Goal: Information Seeking & Learning: Learn about a topic

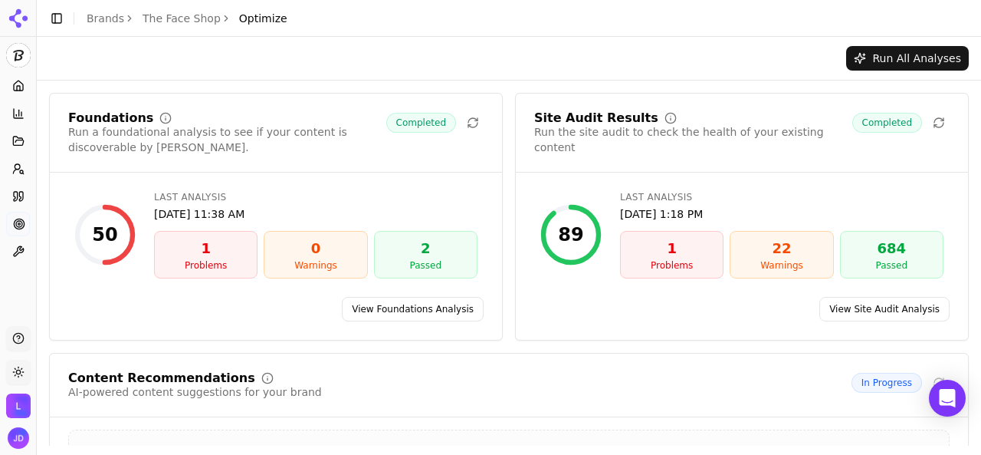
click at [112, 15] on link "Brands" at bounding box center [106, 18] width 38 height 12
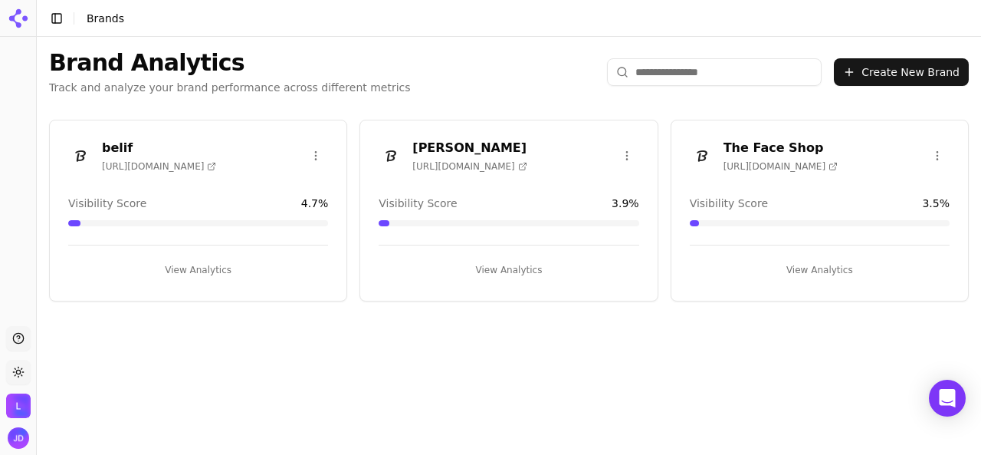
click at [193, 265] on button "View Analytics" at bounding box center [198, 270] width 260 height 25
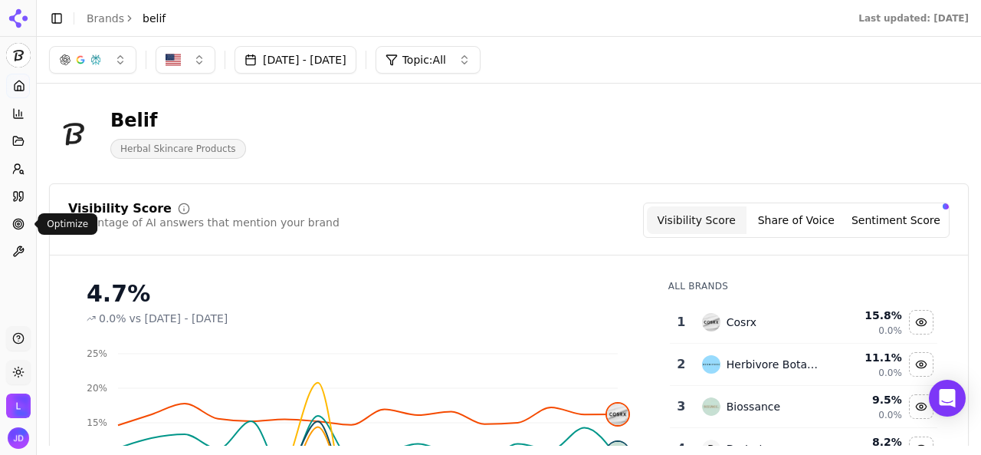
click at [18, 223] on circle at bounding box center [19, 224] width 2 height 2
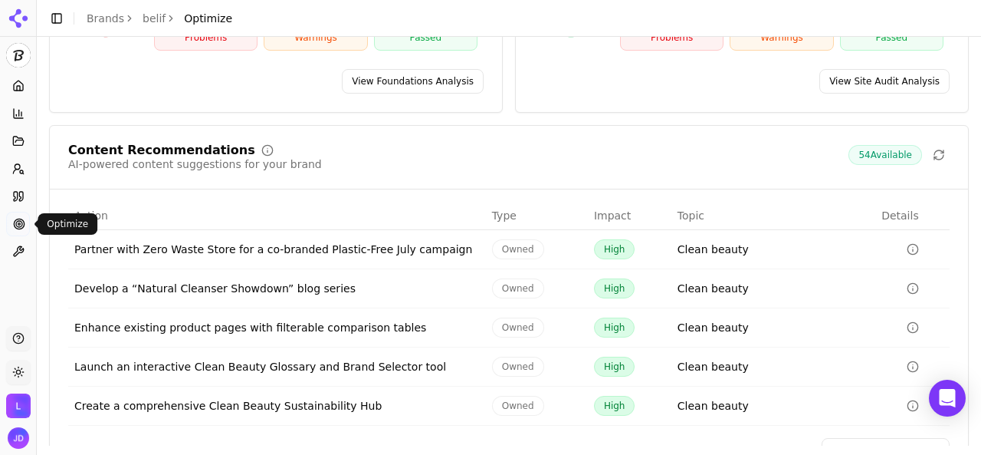
scroll to position [274, 0]
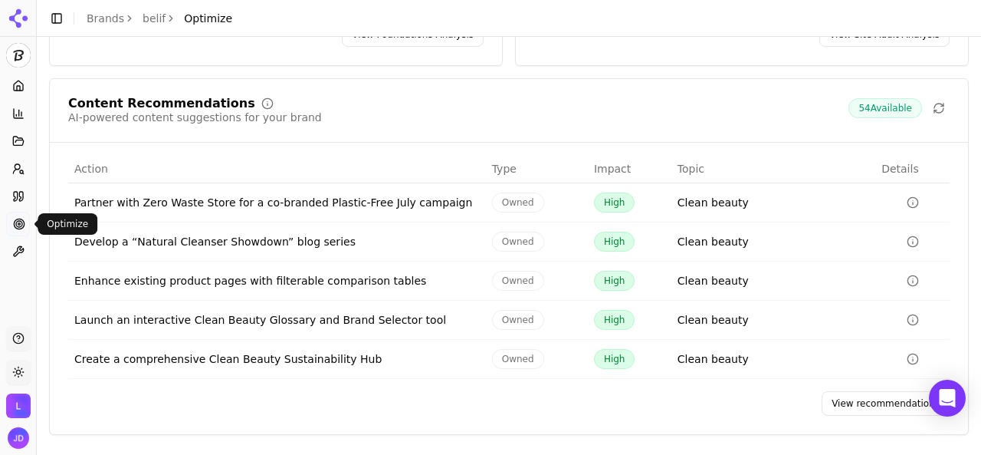
click at [868, 401] on link "View recommendations" at bounding box center [886, 403] width 128 height 25
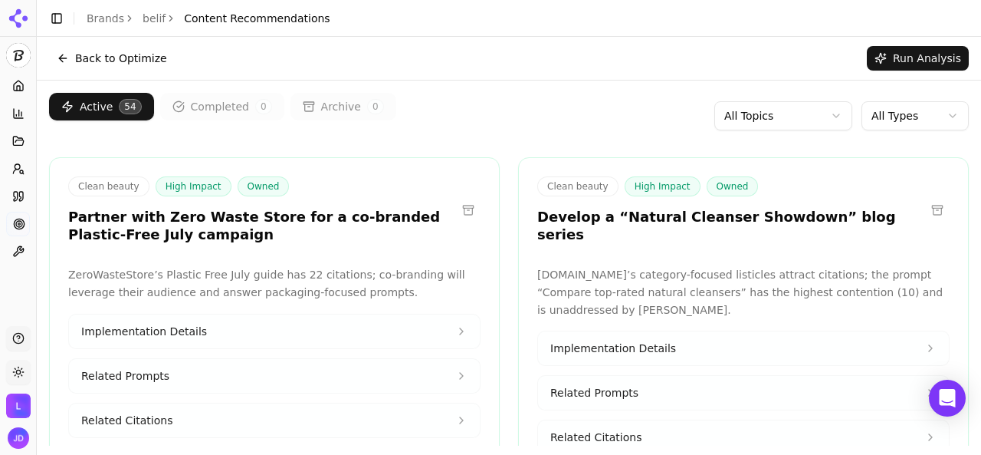
click at [810, 122] on html "belif Platform Home Competition Topics Prompts Citations Optimize Toolbox Suppo…" at bounding box center [490, 227] width 981 height 455
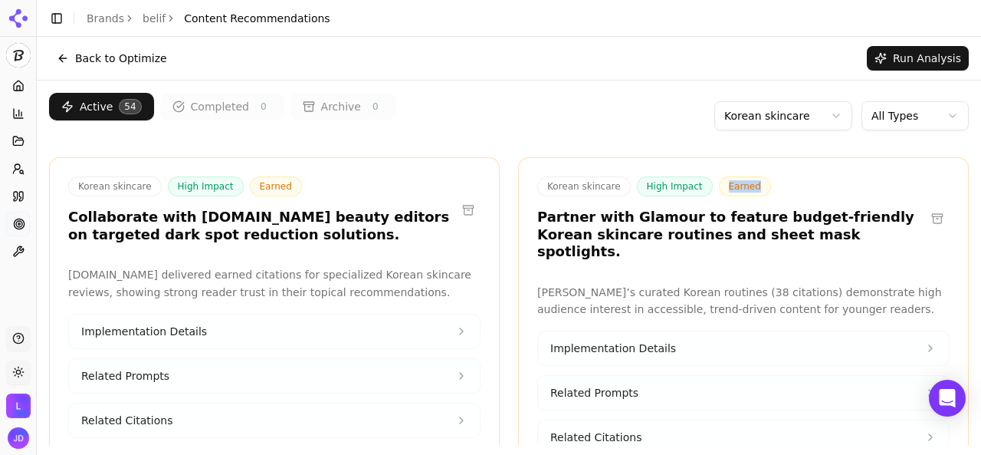
drag, startPoint x: 711, startPoint y: 186, endPoint x: 738, endPoint y: 189, distance: 27.7
click at [738, 189] on span "Earned" at bounding box center [745, 186] width 52 height 20
click at [765, 119] on html "belif Platform Home Competition Topics Prompts Citations Optimize Toolbox Suppo…" at bounding box center [490, 227] width 981 height 455
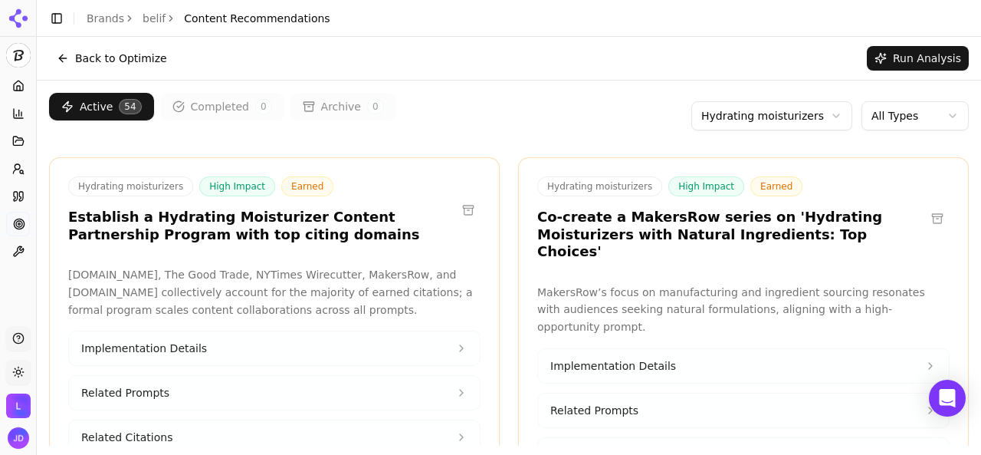
click at [94, 17] on link "Brands" at bounding box center [106, 18] width 38 height 12
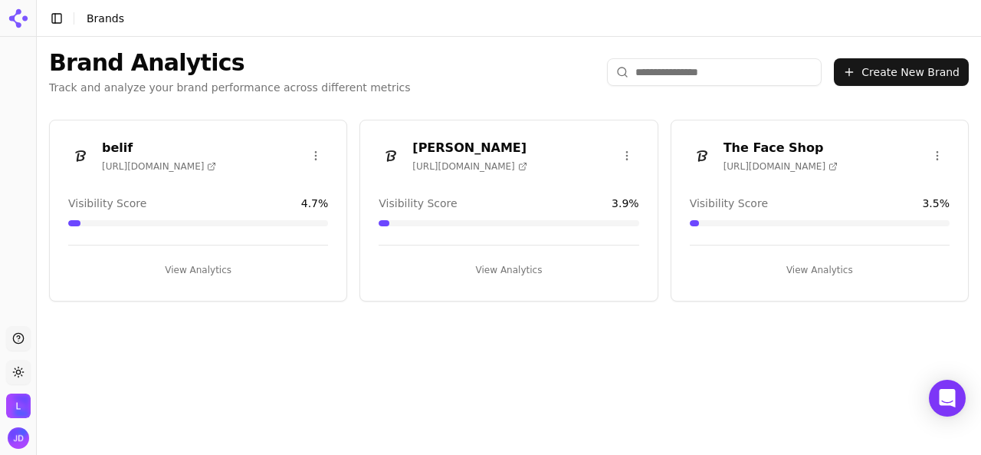
click at [481, 258] on button "View Analytics" at bounding box center [509, 270] width 260 height 25
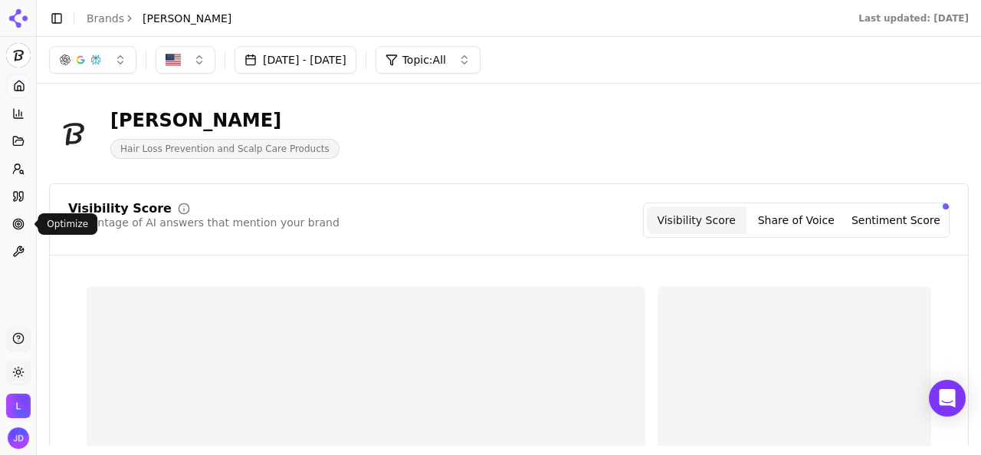
click at [17, 225] on icon at bounding box center [18, 224] width 12 height 12
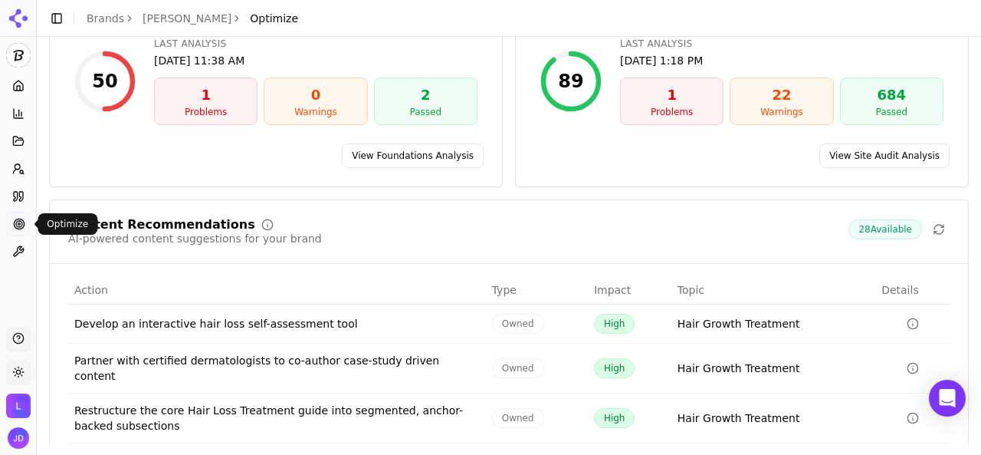
scroll to position [284, 0]
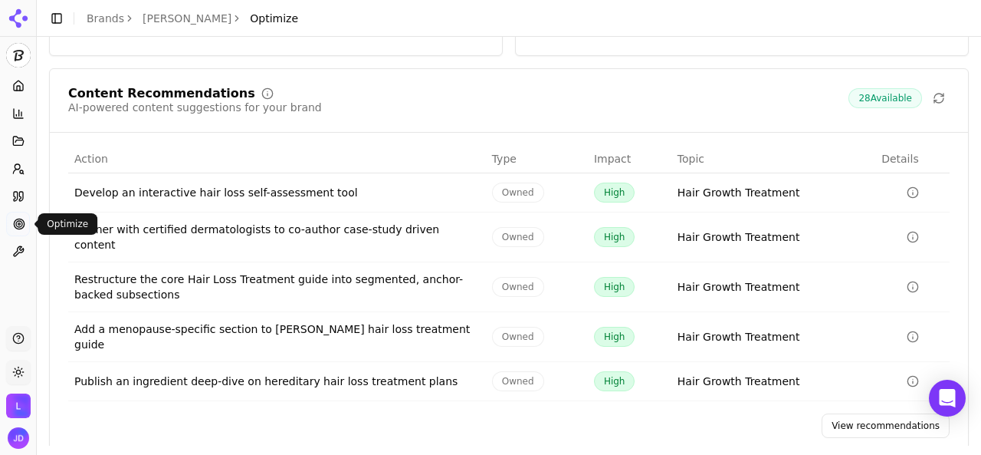
click at [843, 413] on link "View recommendations" at bounding box center [886, 425] width 128 height 25
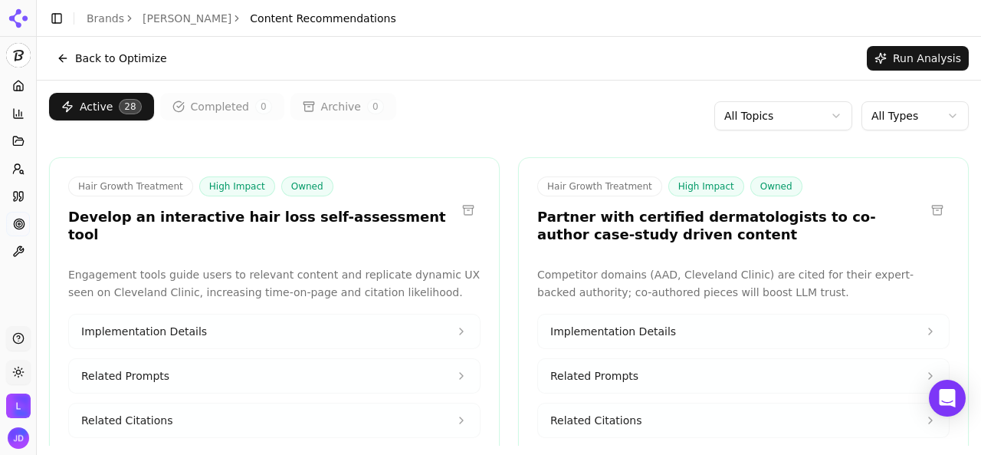
click at [778, 113] on html "[PERSON_NAME] Platform Home Competition Topics Prompts Citations Optimize Toolb…" at bounding box center [490, 227] width 981 height 455
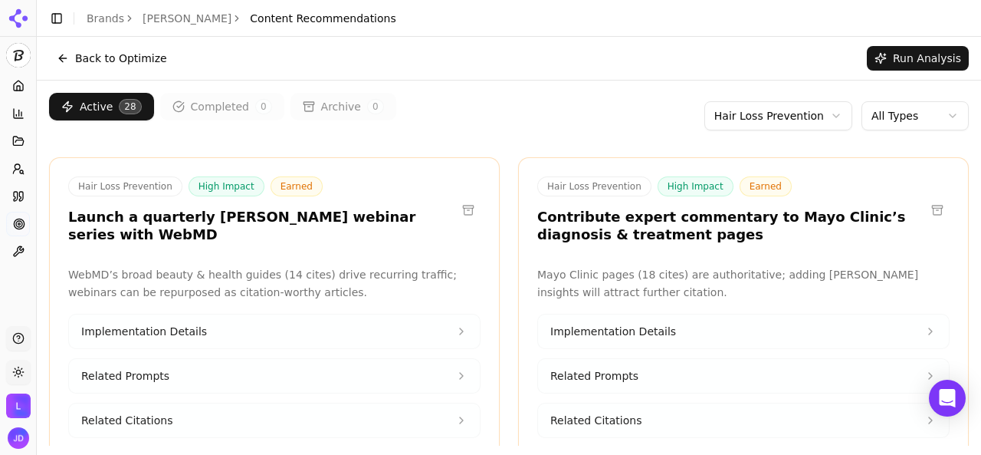
click at [744, 123] on html "[PERSON_NAME] Platform Home Competition Topics Prompts Citations Optimize Toolb…" at bounding box center [490, 227] width 981 height 455
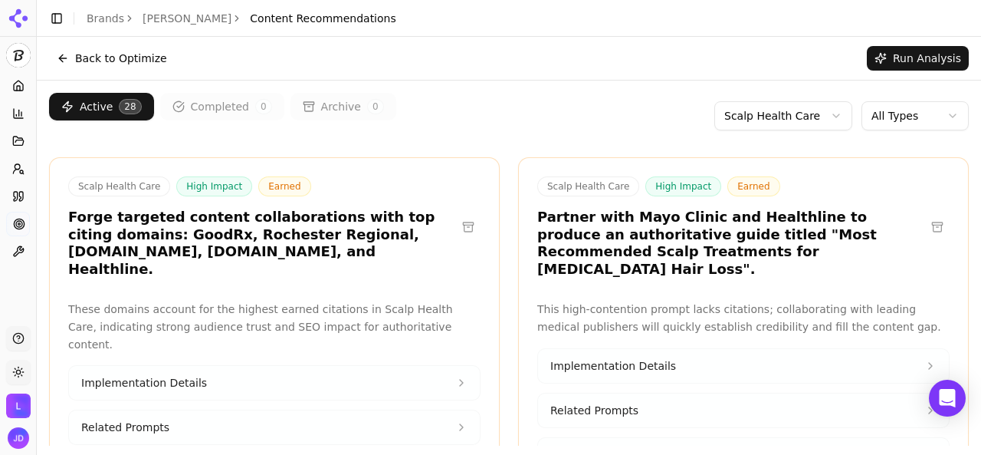
click at [102, 18] on link "Brands" at bounding box center [106, 18] width 38 height 12
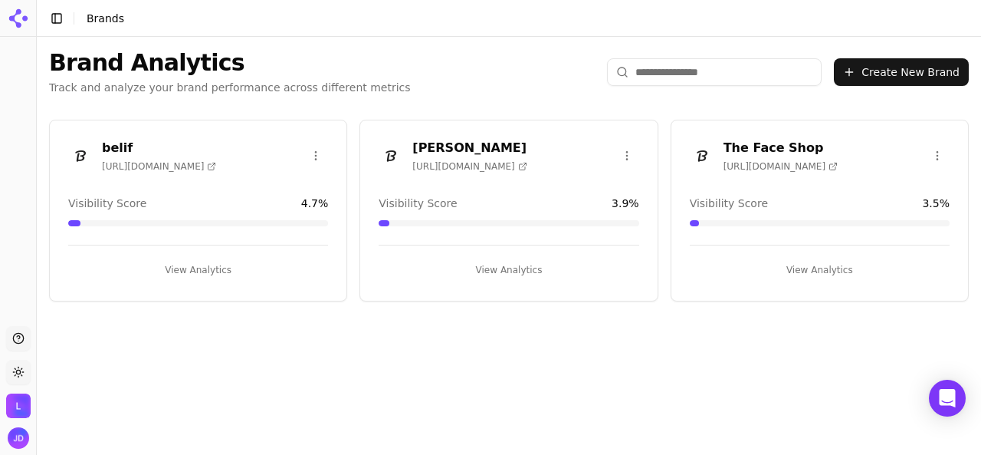
click at [799, 274] on button "View Analytics" at bounding box center [820, 270] width 260 height 25
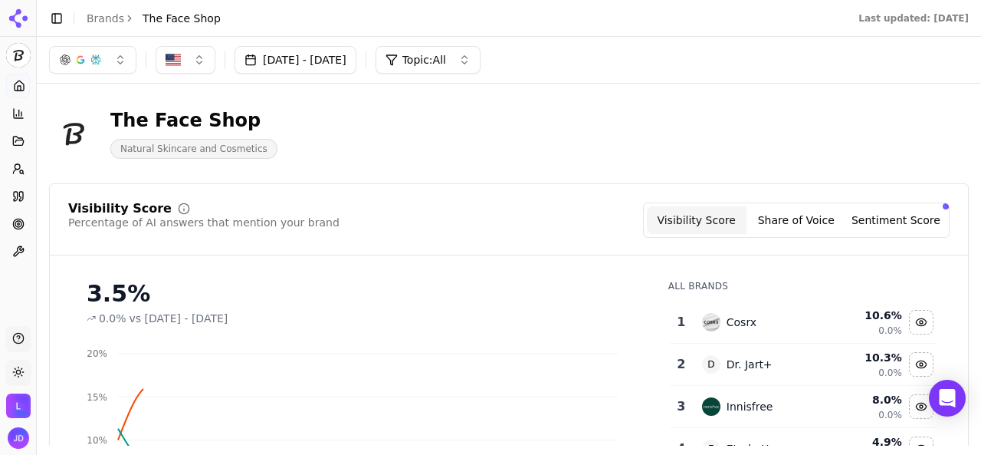
click at [5, 225] on div "Platform Home Competition Topics Prompts Citations Optimize Toolbox" at bounding box center [18, 168] width 36 height 202
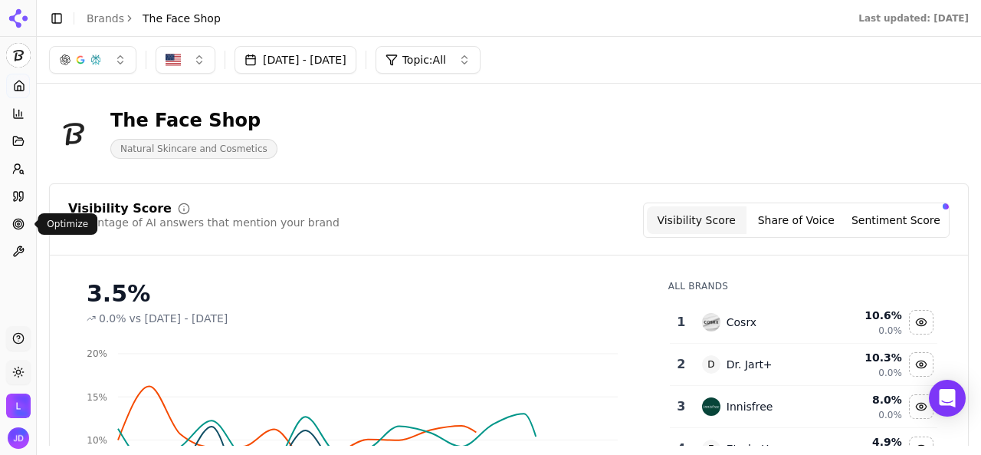
click at [16, 225] on icon at bounding box center [18, 224] width 12 height 12
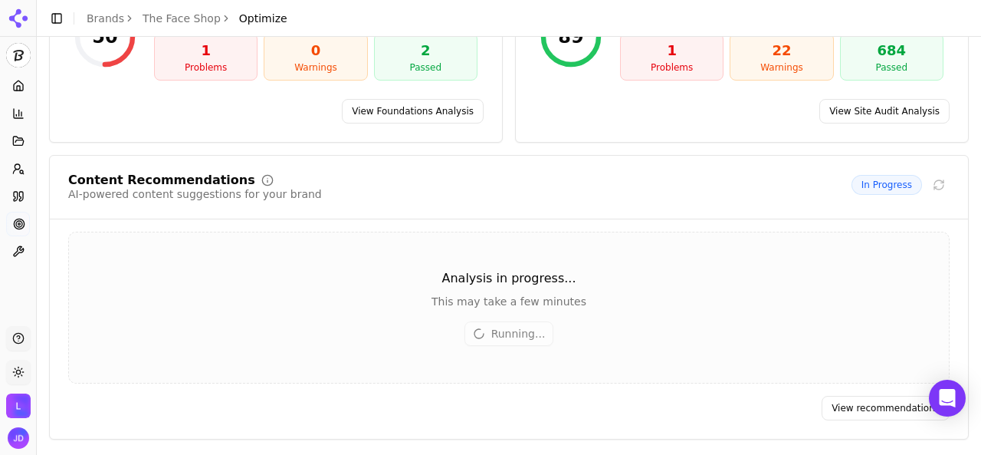
scroll to position [201, 0]
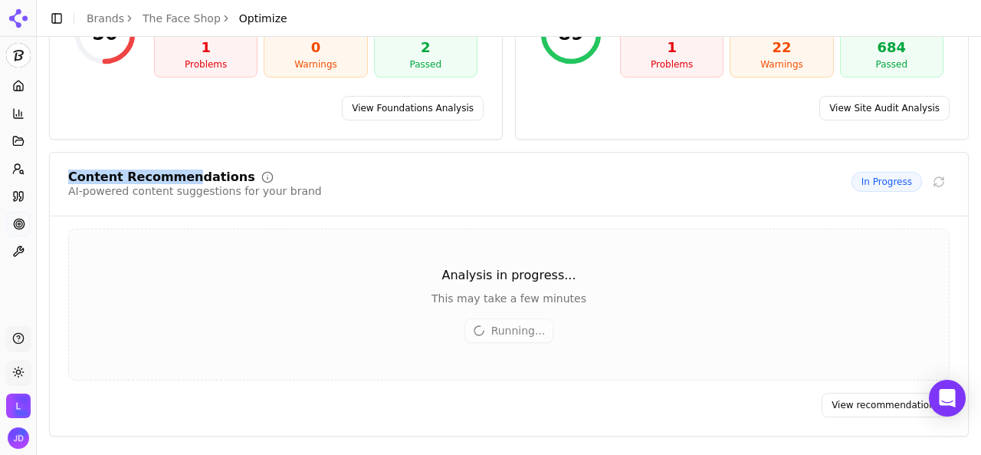
drag, startPoint x: 70, startPoint y: 176, endPoint x: 179, endPoint y: 176, distance: 109.6
click at [179, 176] on div "Content Recommendations" at bounding box center [161, 177] width 187 height 12
click at [869, 397] on link "View recommendations" at bounding box center [886, 404] width 128 height 25
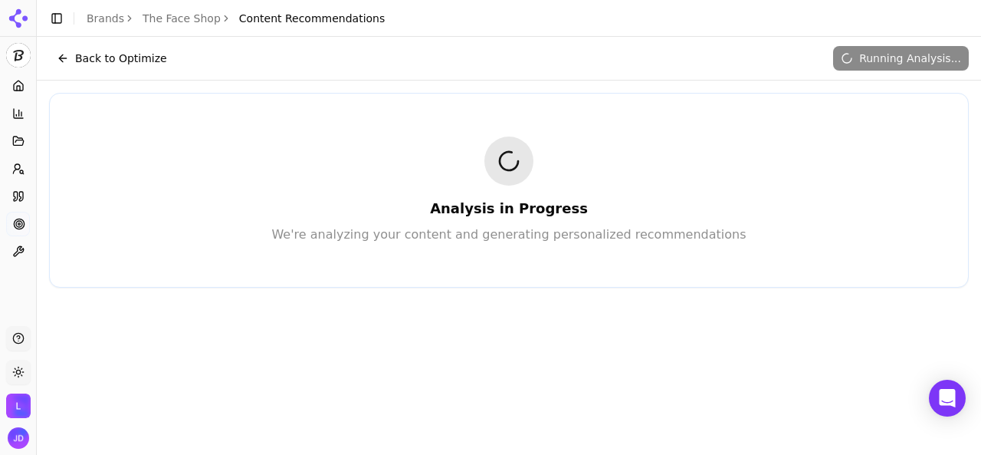
click at [117, 64] on button "Back to Optimize" at bounding box center [112, 58] width 126 height 25
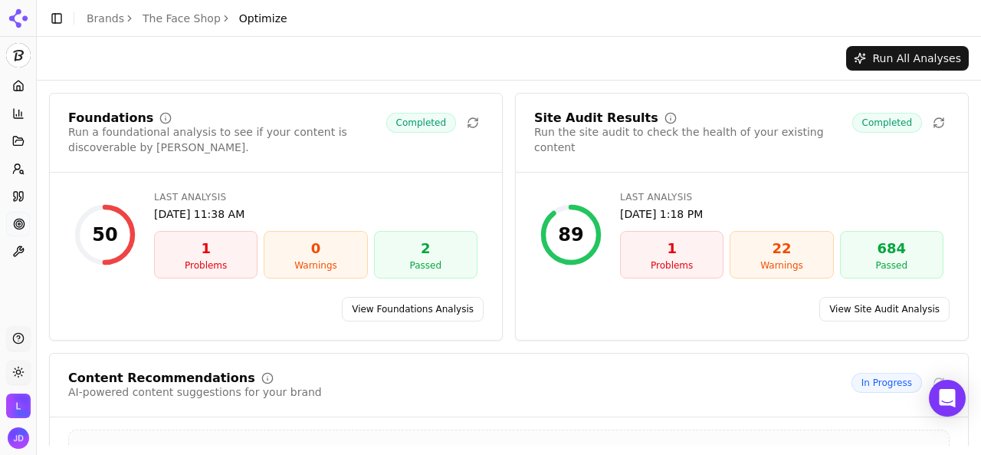
click at [888, 53] on button "Run All Analyses" at bounding box center [907, 58] width 123 height 25
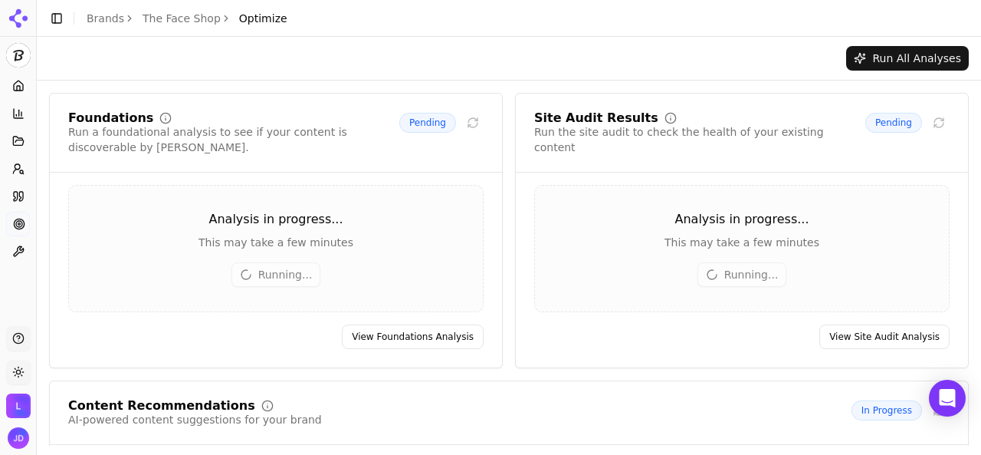
click at [107, 18] on link "Brands" at bounding box center [106, 18] width 38 height 12
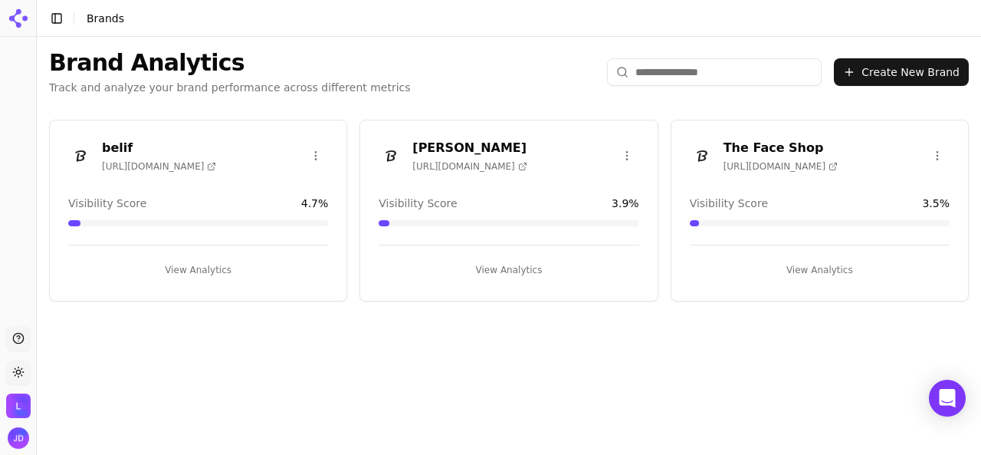
click at [216, 262] on button "View Analytics" at bounding box center [198, 270] width 260 height 25
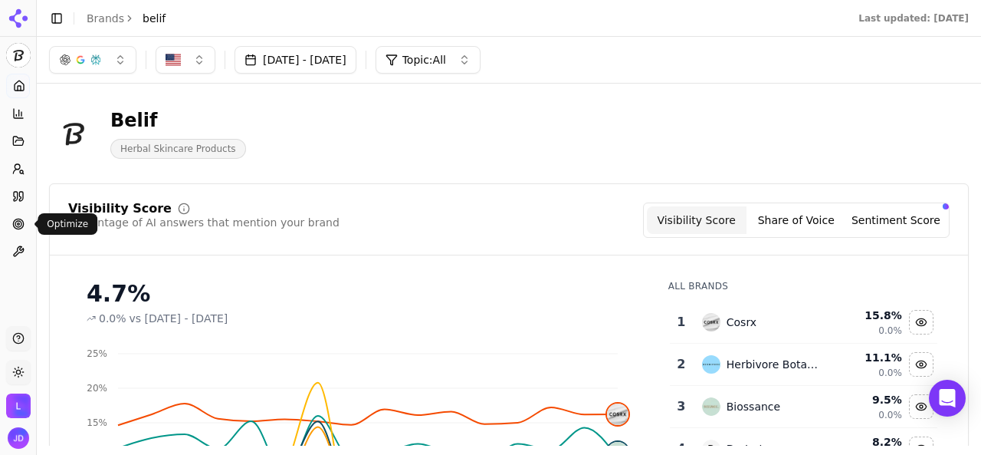
click at [24, 228] on icon at bounding box center [18, 224] width 12 height 12
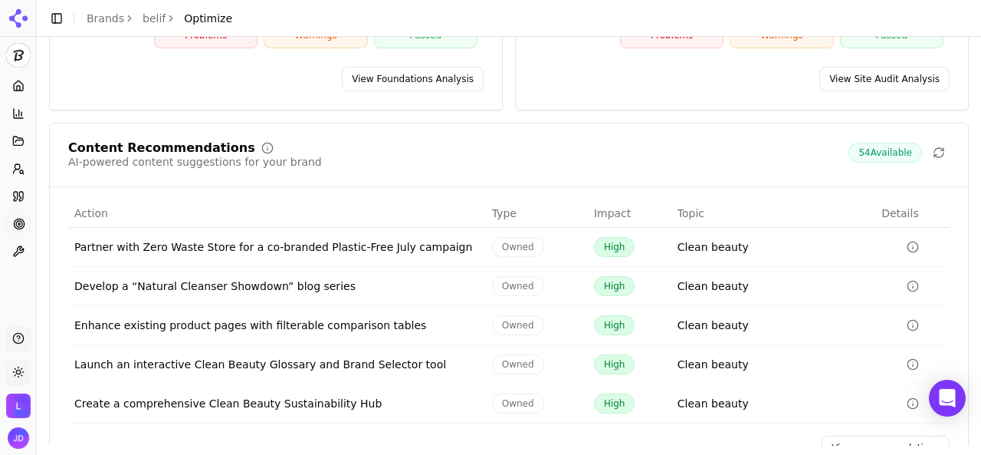
scroll to position [274, 0]
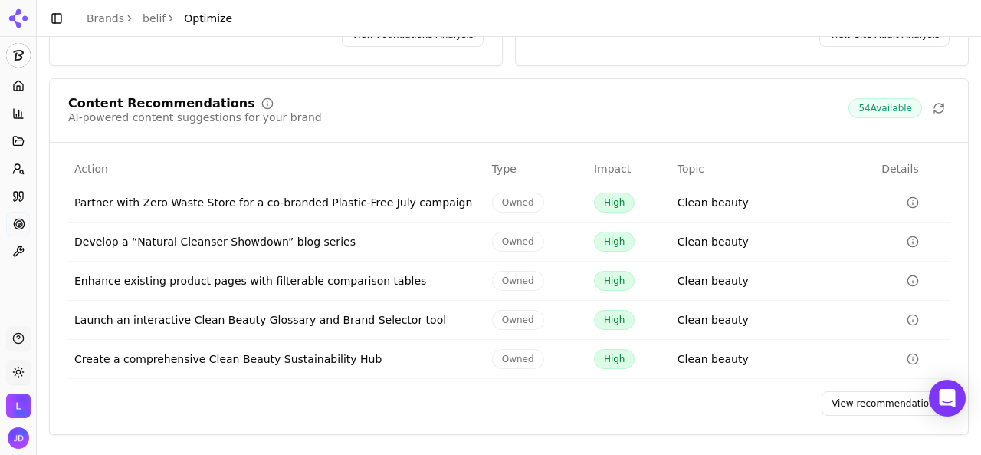
click at [870, 396] on link "View recommendations" at bounding box center [886, 403] width 128 height 25
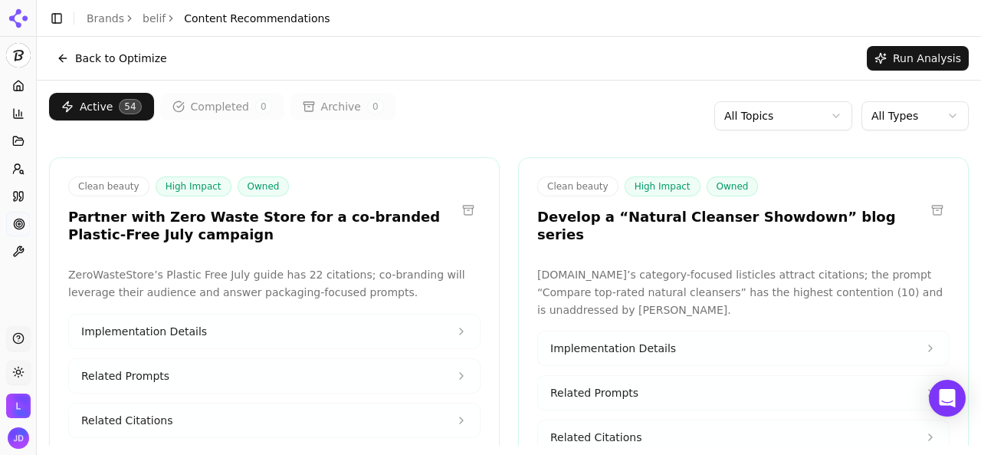
click at [763, 119] on html "belif Platform Home Competition Topics Prompts Citations Optimize Toolbox Suppo…" at bounding box center [490, 227] width 981 height 455
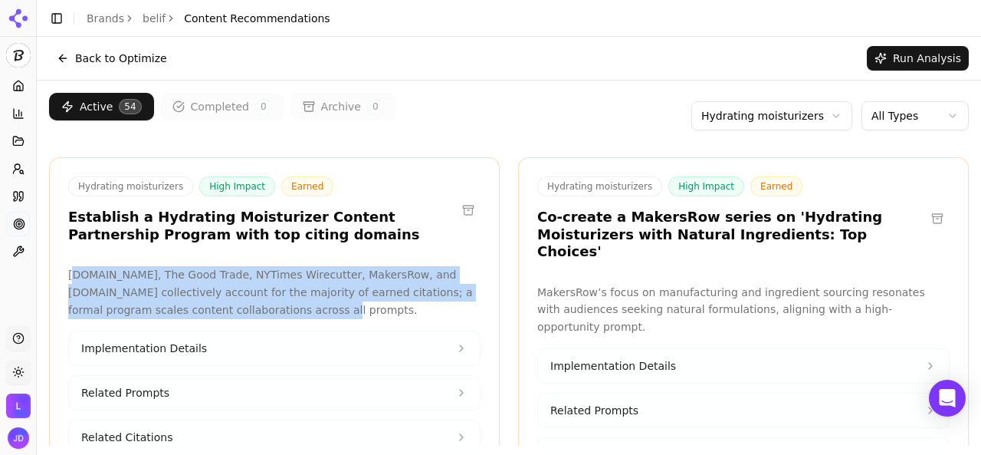
drag, startPoint x: 72, startPoint y: 277, endPoint x: 262, endPoint y: 313, distance: 193.6
click at [262, 313] on p "[DOMAIN_NAME], The Good Trade, NYTimes Wirecutter, MakersRow, and [DOMAIN_NAME]…" at bounding box center [274, 292] width 412 height 52
click at [438, 346] on button "Implementation Details" at bounding box center [274, 348] width 411 height 34
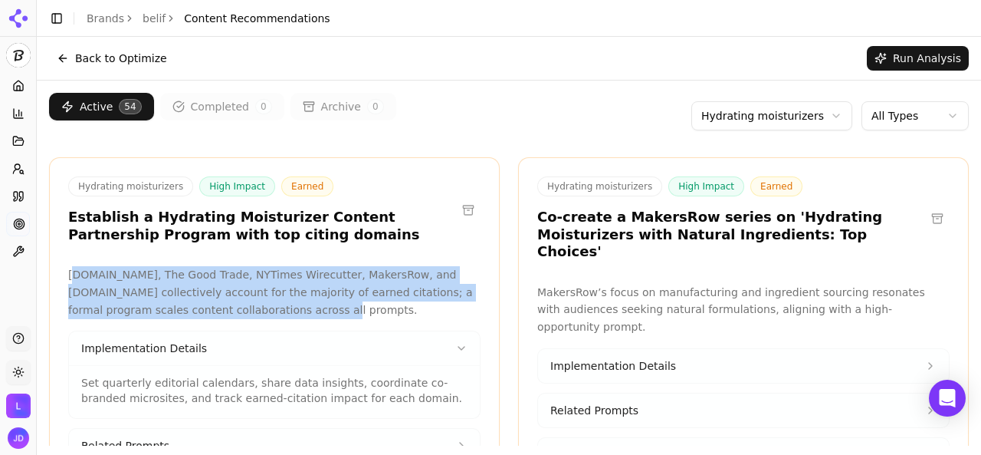
click at [438, 346] on button "Implementation Details" at bounding box center [274, 348] width 411 height 34
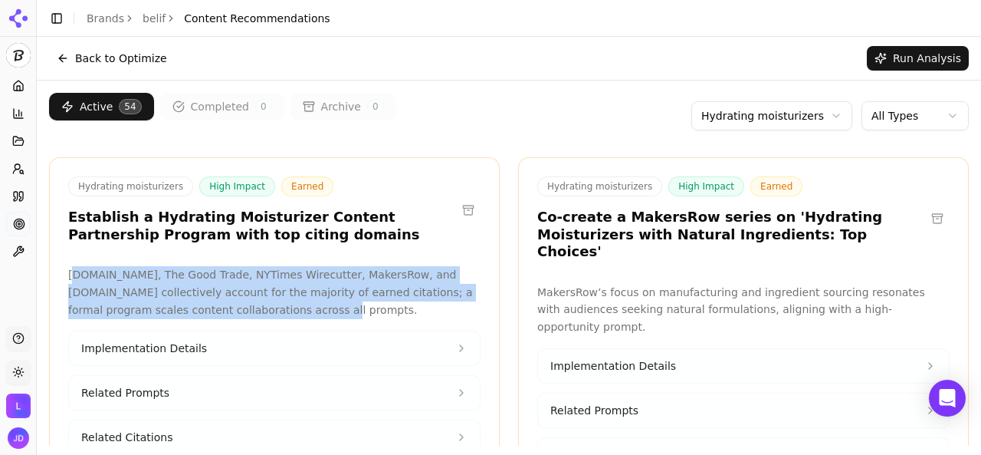
click at [102, 284] on p "[DOMAIN_NAME], The Good Trade, NYTimes Wirecutter, MakersRow, and [DOMAIN_NAME]…" at bounding box center [274, 292] width 412 height 52
drag, startPoint x: 69, startPoint y: 271, endPoint x: 292, endPoint y: 309, distance: 226.3
click at [292, 309] on p "[DOMAIN_NAME], The Good Trade, NYTimes Wirecutter, MakersRow, and [DOMAIN_NAME]…" at bounding box center [274, 292] width 412 height 52
click at [106, 275] on p "[DOMAIN_NAME], The Good Trade, NYTimes Wirecutter, MakersRow, and [DOMAIN_NAME]…" at bounding box center [274, 292] width 412 height 52
drag, startPoint x: 71, startPoint y: 273, endPoint x: 302, endPoint y: 315, distance: 235.3
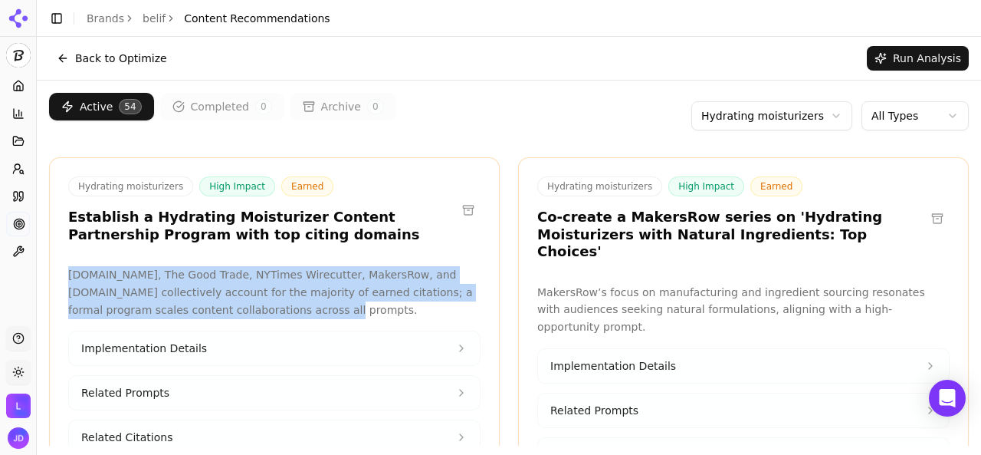
click at [302, 315] on p "[DOMAIN_NAME], The Good Trade, NYTimes Wirecutter, MakersRow, and [DOMAIN_NAME]…" at bounding box center [274, 292] width 412 height 52
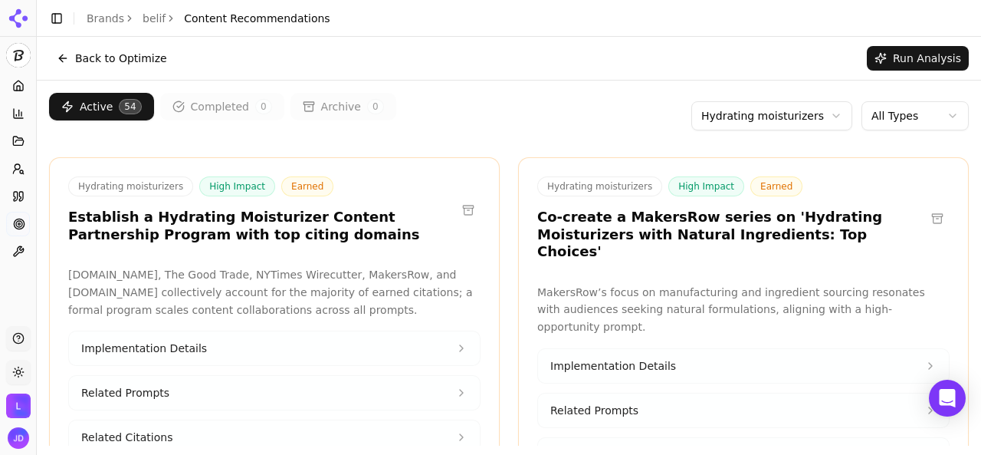
click at [575, 224] on h3 "Co-create a MakersRow series on 'Hydrating Moisturizers with Natural Ingredient…" at bounding box center [731, 234] width 388 height 52
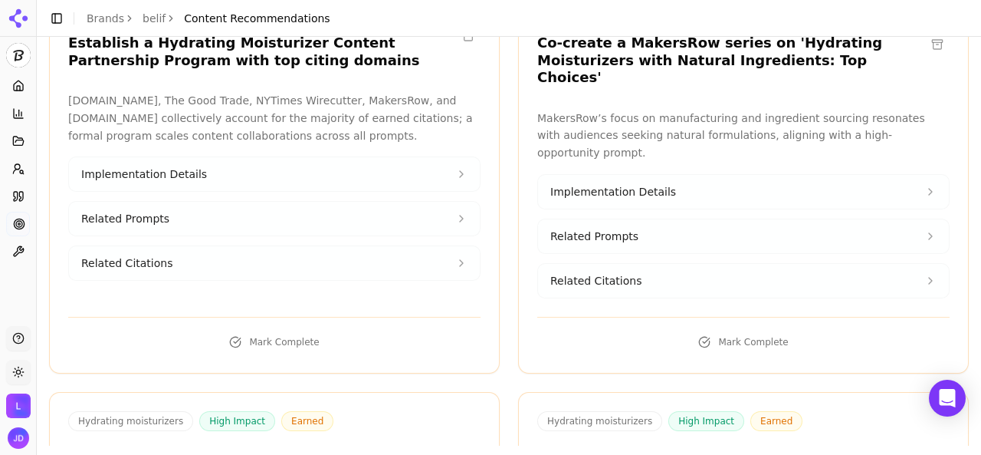
scroll to position [153, 0]
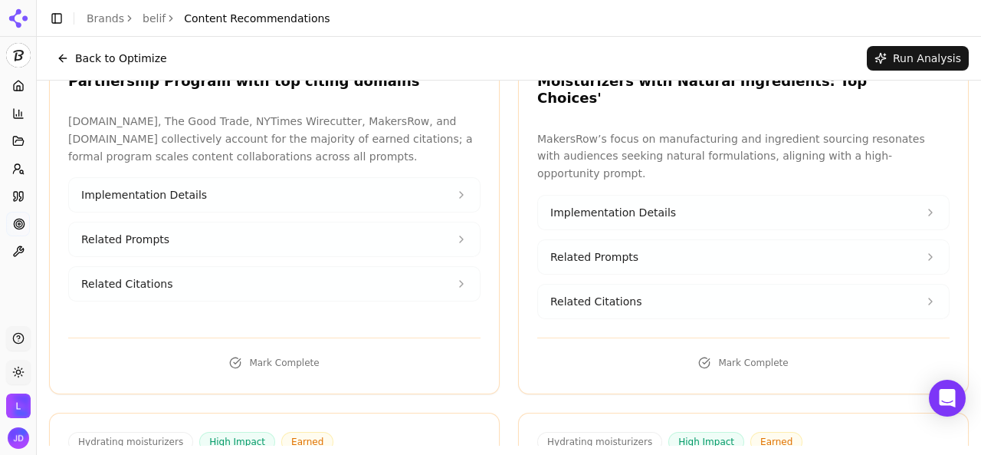
click at [455, 277] on icon at bounding box center [461, 283] width 12 height 12
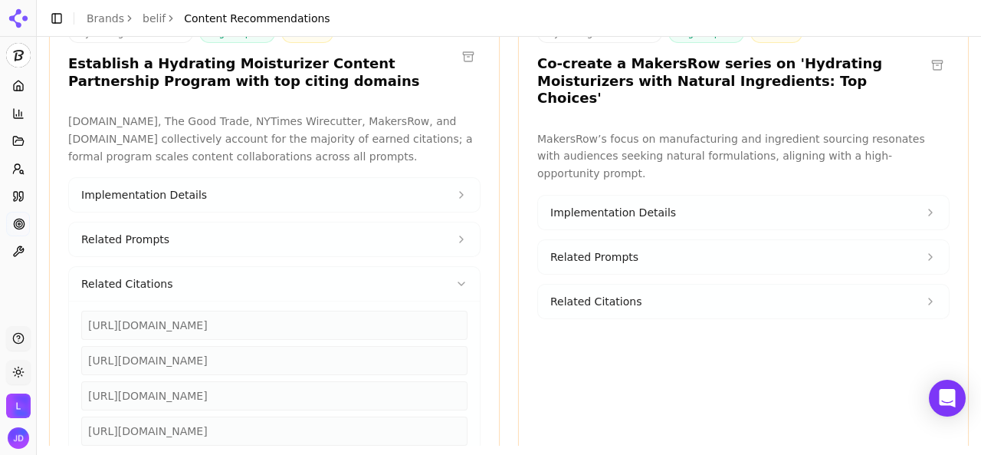
click at [683, 284] on button "Related Citations" at bounding box center [743, 301] width 411 height 34
click at [687, 240] on button "Related Prompts" at bounding box center [743, 257] width 411 height 34
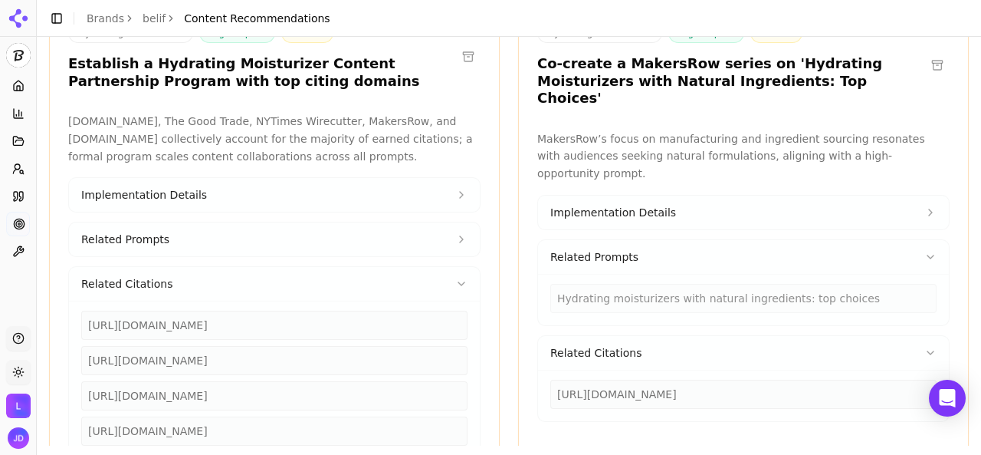
click at [445, 241] on button "Related Prompts" at bounding box center [274, 239] width 411 height 34
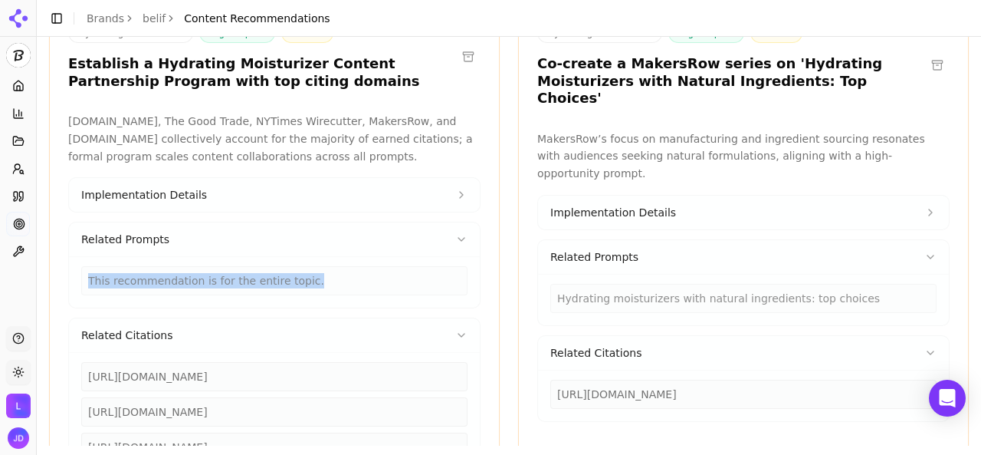
drag, startPoint x: 311, startPoint y: 283, endPoint x: 83, endPoint y: 260, distance: 229.6
click at [83, 260] on div "This recommendation is for the entire topic." at bounding box center [274, 276] width 386 height 38
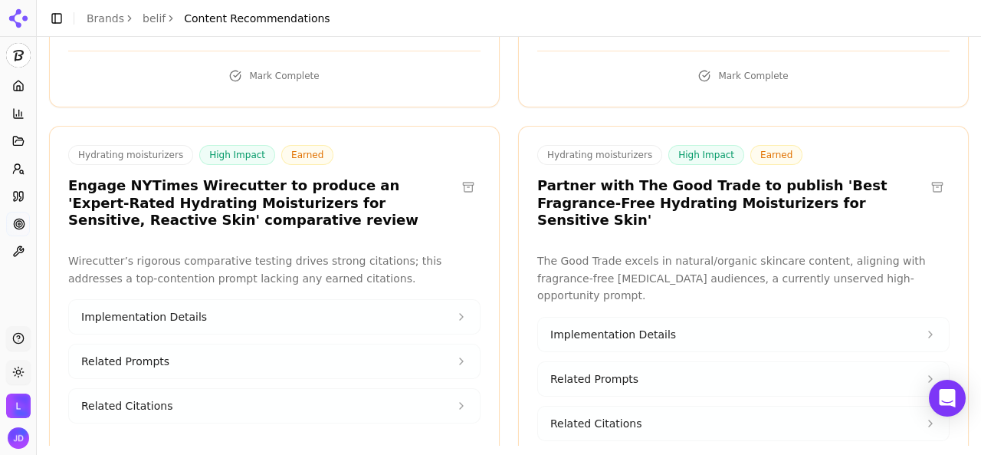
scroll to position [690, 0]
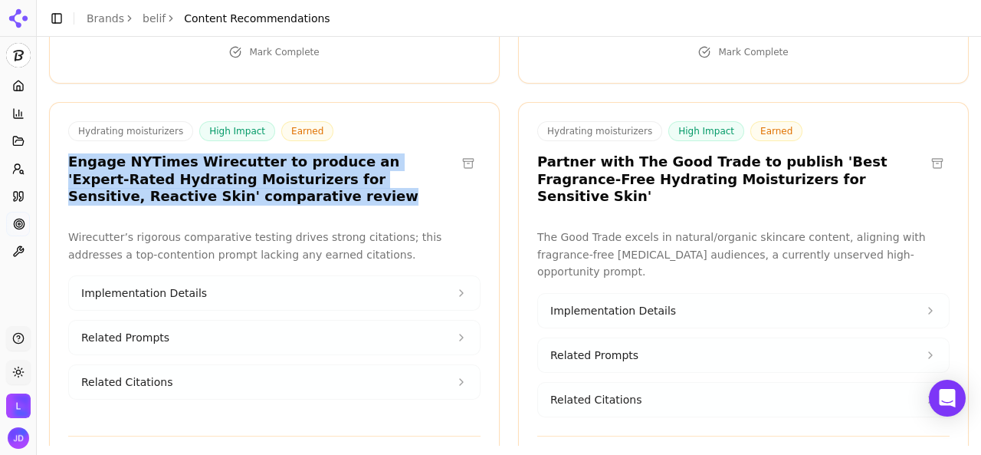
drag, startPoint x: 69, startPoint y: 158, endPoint x: 253, endPoint y: 187, distance: 186.3
click at [253, 187] on h3 "Engage NYTimes Wirecutter to produce an 'Expert-Rated Hydrating Moisturizers fo…" at bounding box center [262, 179] width 388 height 52
click at [235, 368] on button "Related Citations" at bounding box center [274, 382] width 411 height 34
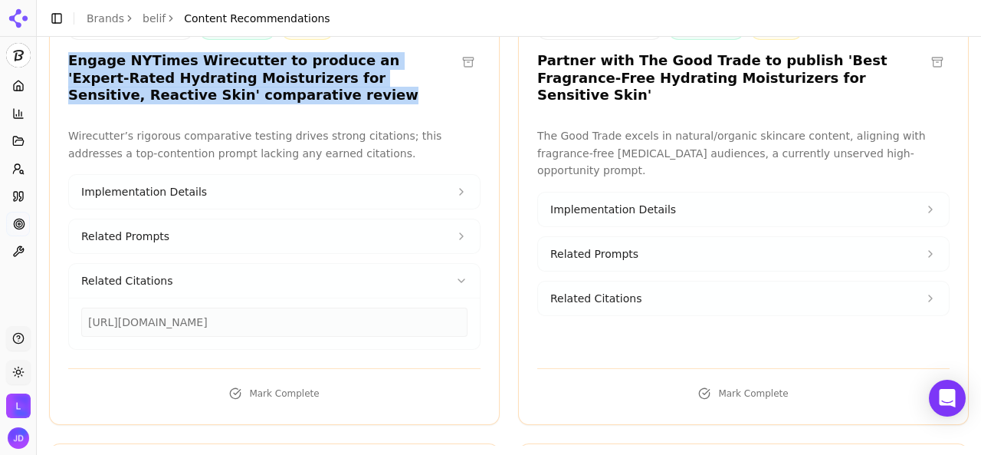
scroll to position [843, 0]
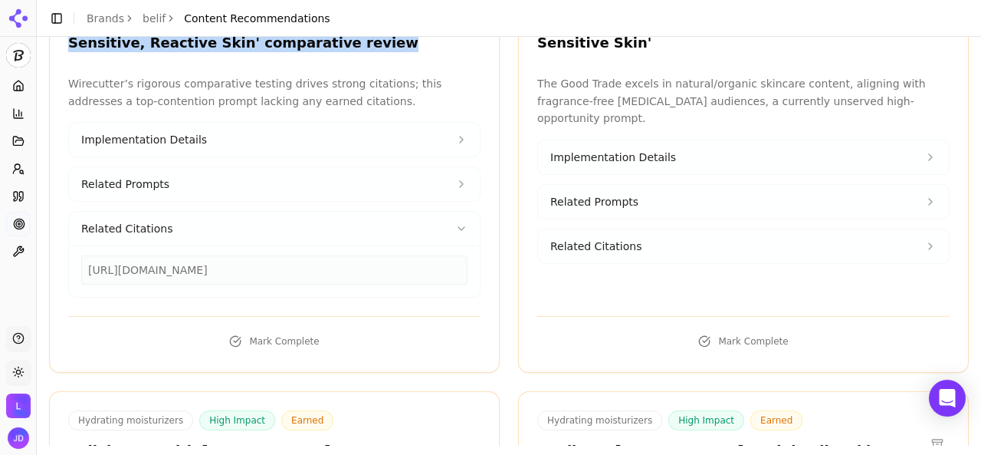
drag, startPoint x: 189, startPoint y: 258, endPoint x: 357, endPoint y: 250, distance: 168.8
click at [357, 255] on div "[URL][DOMAIN_NAME]" at bounding box center [274, 269] width 386 height 29
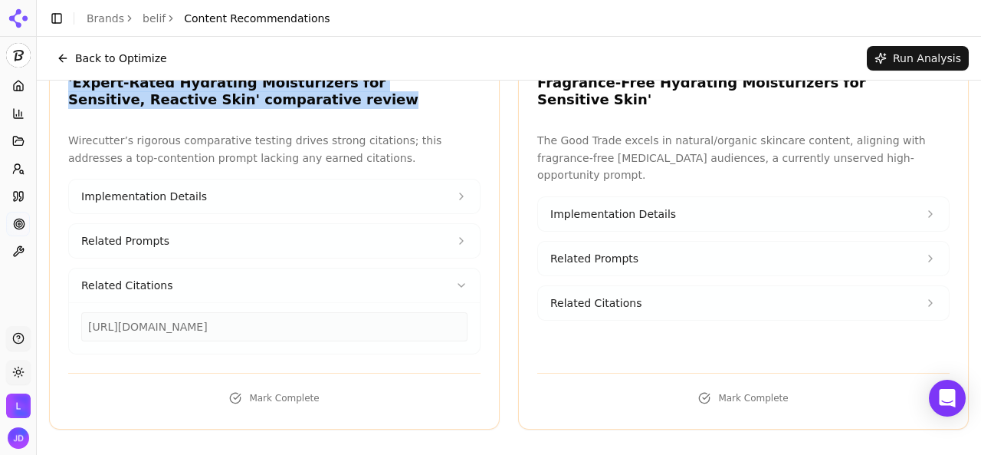
scroll to position [767, 0]
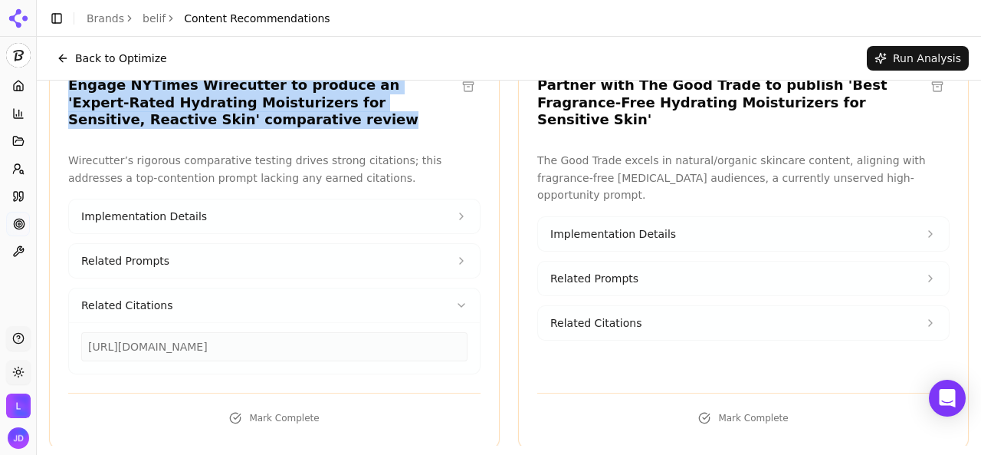
click at [455, 214] on icon at bounding box center [461, 216] width 12 height 12
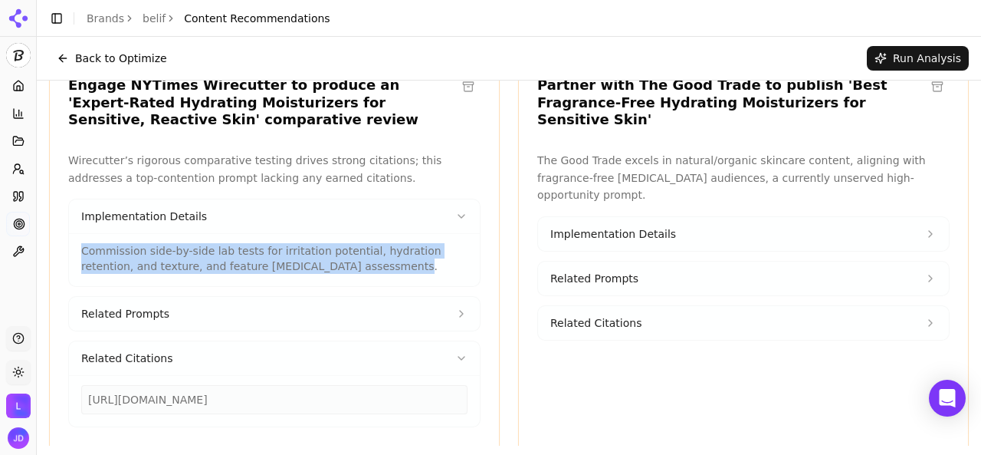
drag, startPoint x: 82, startPoint y: 245, endPoint x: 351, endPoint y: 262, distance: 269.6
click at [351, 262] on p "Commission side-by-side lab tests for irritation potential, hydration retention…" at bounding box center [274, 258] width 386 height 31
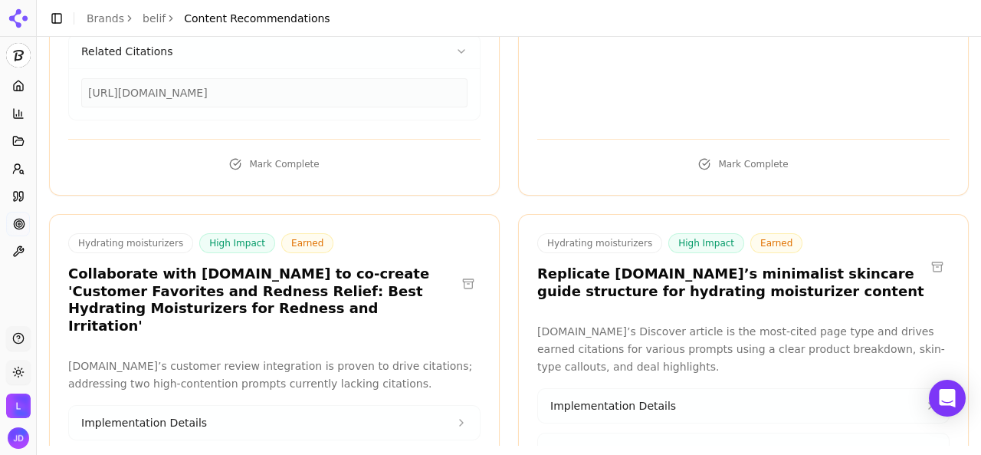
scroll to position [1226, 0]
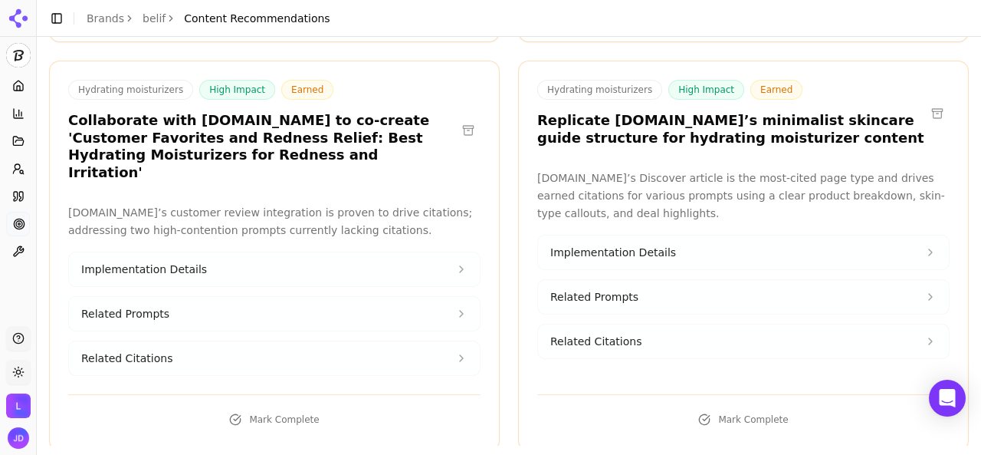
click at [300, 252] on button "Implementation Details" at bounding box center [274, 269] width 411 height 34
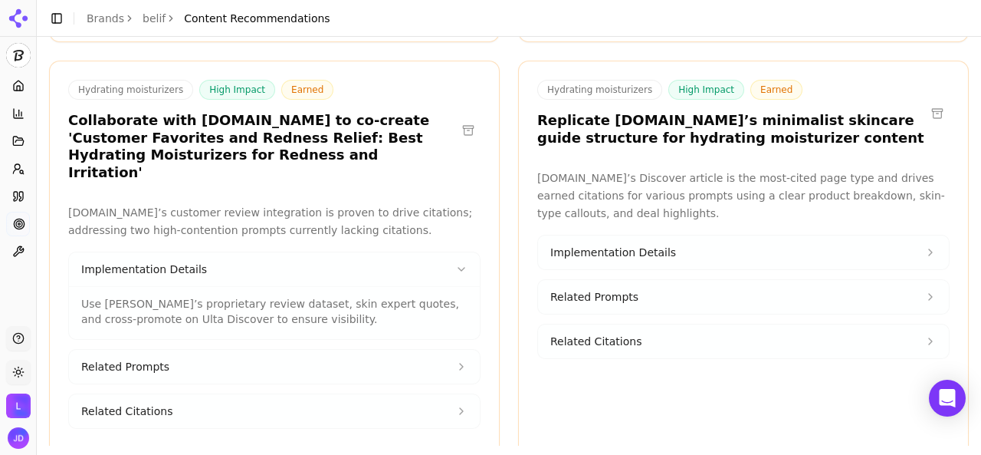
click at [716, 239] on button "Implementation Details" at bounding box center [743, 252] width 411 height 34
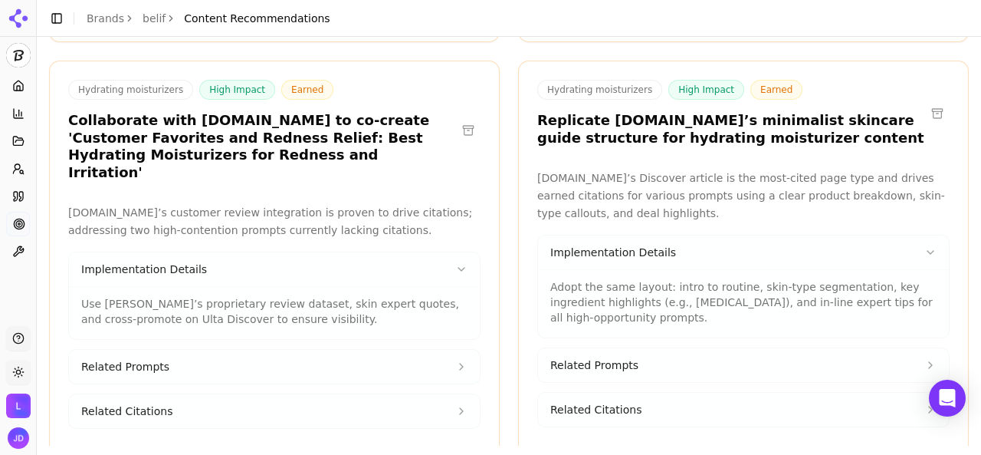
drag, startPoint x: 670, startPoint y: 274, endPoint x: 781, endPoint y: 305, distance: 115.5
click at [781, 305] on p "Adopt the same layout: intro to routine, skin-type segmentation, key ingredient…" at bounding box center [743, 302] width 386 height 46
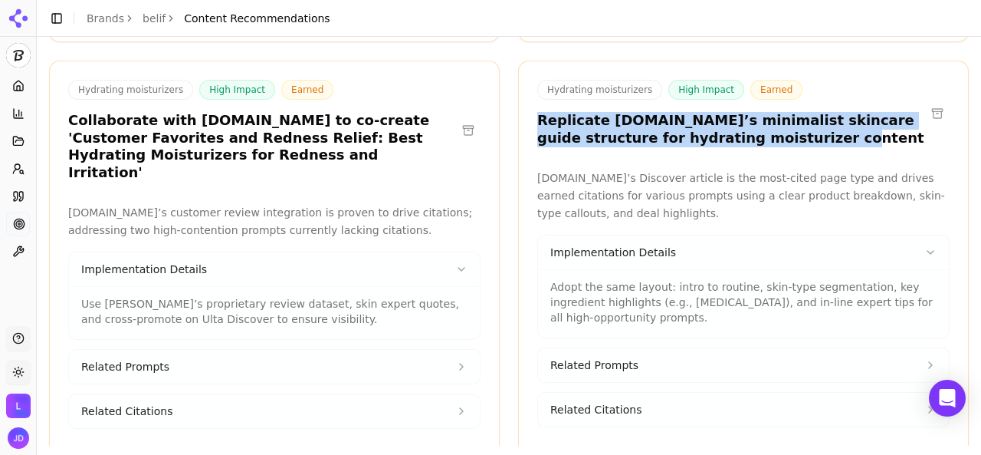
drag, startPoint x: 533, startPoint y: 109, endPoint x: 739, endPoint y: 131, distance: 206.6
click at [739, 131] on h3 "Replicate [DOMAIN_NAME]’s minimalist skincare guide structure for hydrating moi…" at bounding box center [731, 129] width 388 height 34
drag, startPoint x: 544, startPoint y: 274, endPoint x: 593, endPoint y: 298, distance: 54.8
click at [593, 298] on p "Adopt the same layout: intro to routine, skin-type segmentation, key ingredient…" at bounding box center [743, 302] width 386 height 46
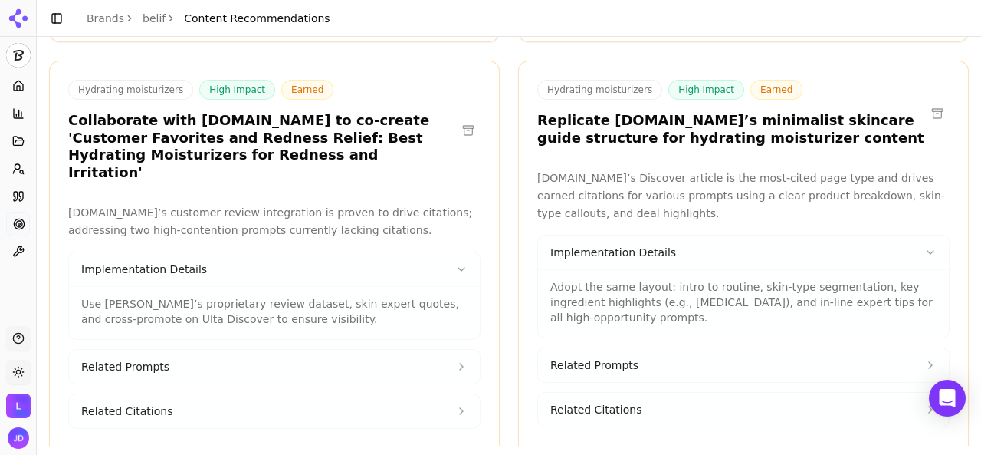
click at [750, 80] on span "Earned" at bounding box center [776, 90] width 52 height 20
click at [762, 80] on span "Earned" at bounding box center [776, 90] width 52 height 20
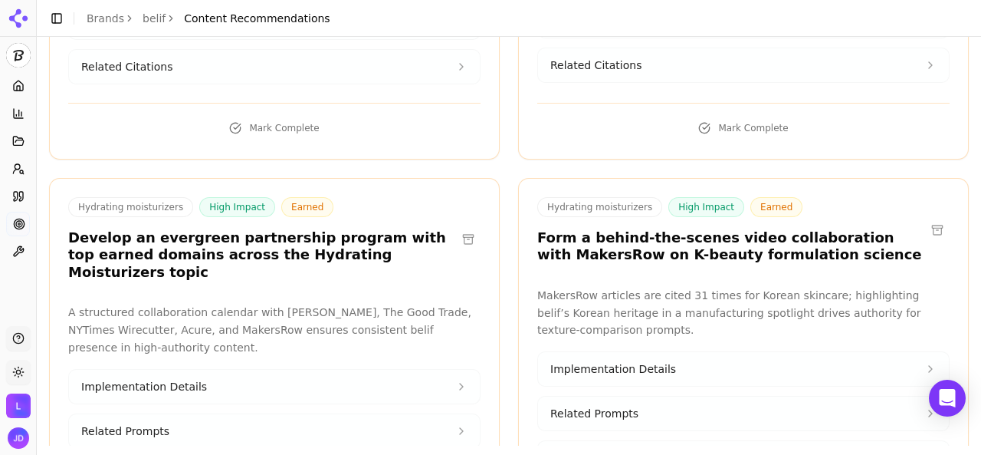
scroll to position [1686, 0]
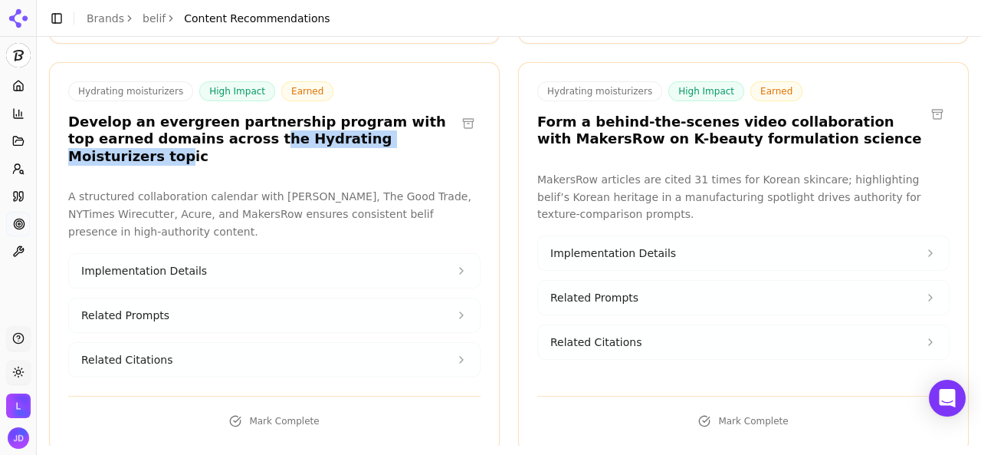
drag, startPoint x: 176, startPoint y: 117, endPoint x: 357, endPoint y: 118, distance: 180.9
click at [357, 118] on h3 "Develop an evergreen partnership program with top earned domains across the Hyd…" at bounding box center [262, 139] width 388 height 52
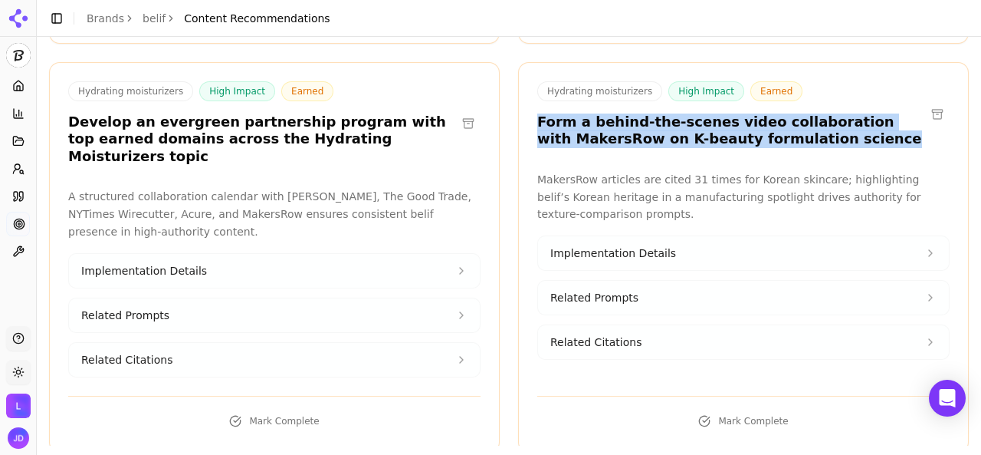
drag, startPoint x: 531, startPoint y: 107, endPoint x: 815, endPoint y: 123, distance: 284.1
click at [815, 123] on h3 "Form a behind-the-scenes video collaboration with MakersRow on K-beauty formula…" at bounding box center [731, 130] width 388 height 34
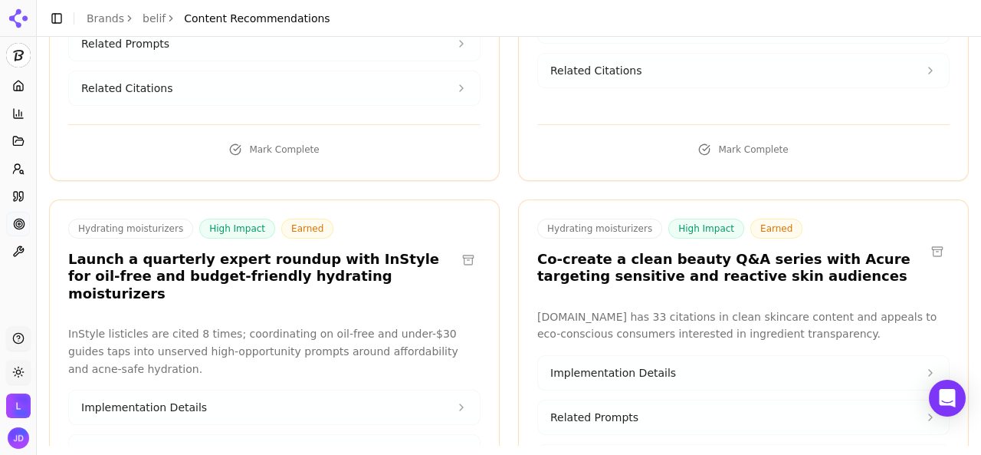
scroll to position [1993, 0]
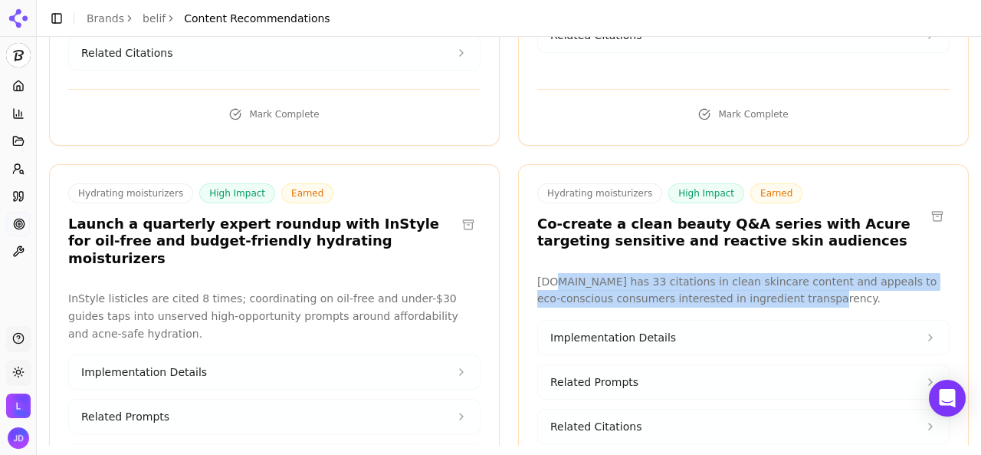
drag, startPoint x: 547, startPoint y: 252, endPoint x: 752, endPoint y: 257, distance: 205.5
click at [752, 273] on p "[DOMAIN_NAME] has 33 citations in clean skincare content and appeals to eco-con…" at bounding box center [743, 290] width 412 height 35
click at [722, 320] on button "Implementation Details" at bounding box center [743, 337] width 411 height 34
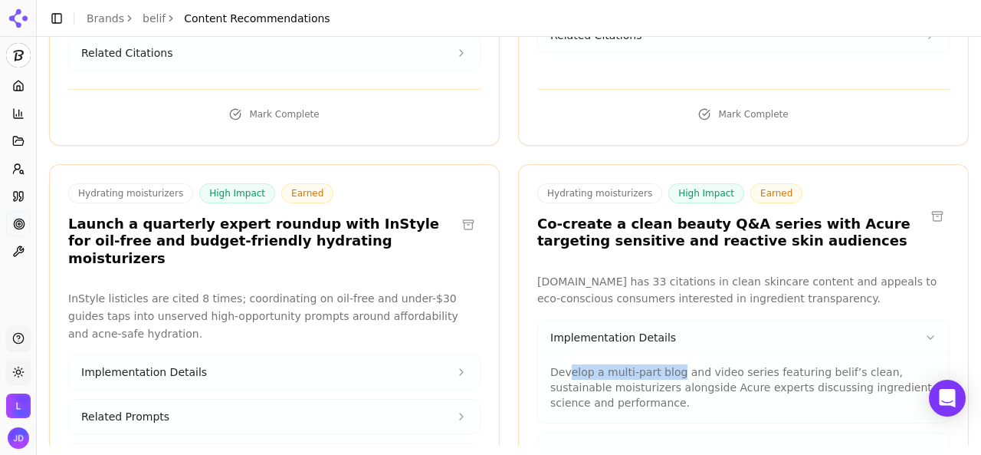
drag, startPoint x: 563, startPoint y: 336, endPoint x: 666, endPoint y: 340, distance: 103.5
click at [666, 364] on p "Develop a multi-part blog and video series featuring belif’s clean, sustainable…" at bounding box center [743, 387] width 386 height 46
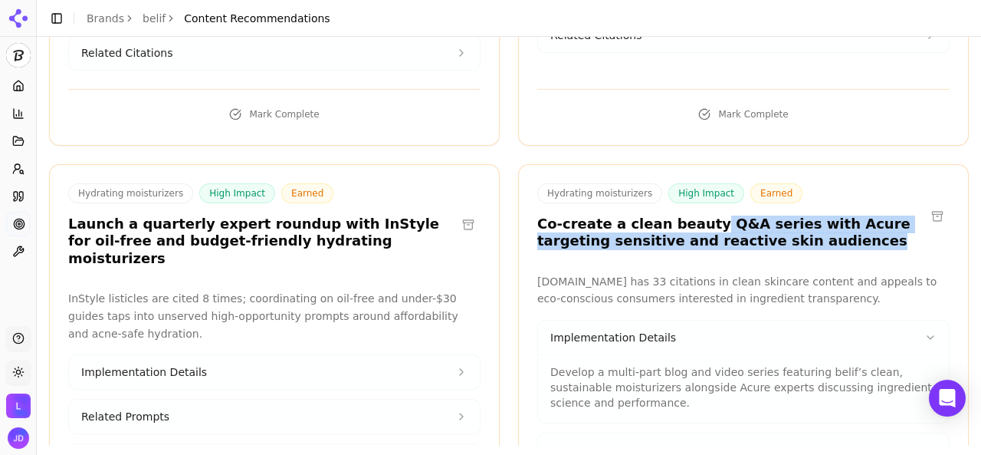
drag, startPoint x: 688, startPoint y: 188, endPoint x: 773, endPoint y: 201, distance: 86.8
click at [773, 215] on h3 "Co-create a clean beauty Q&A series with Acure targeting sensitive and reactive…" at bounding box center [731, 232] width 388 height 34
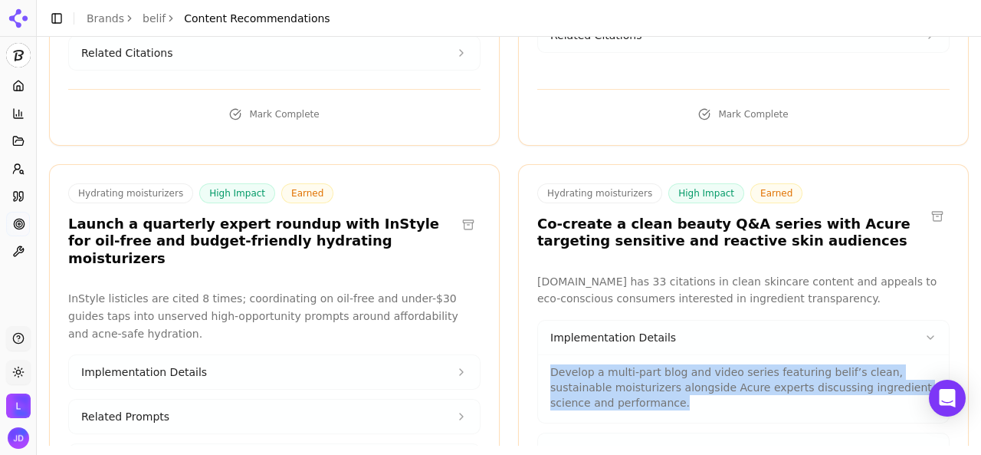
drag, startPoint x: 547, startPoint y: 334, endPoint x: 676, endPoint y: 362, distance: 132.4
click at [676, 364] on p "Develop a multi-part blog and video series featuring belif’s clean, sustainable…" at bounding box center [743, 387] width 386 height 46
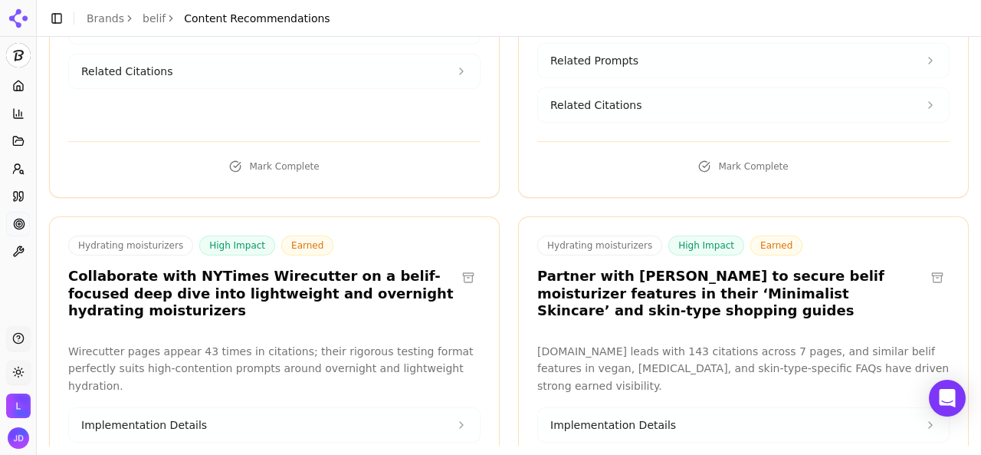
scroll to position [2453, 0]
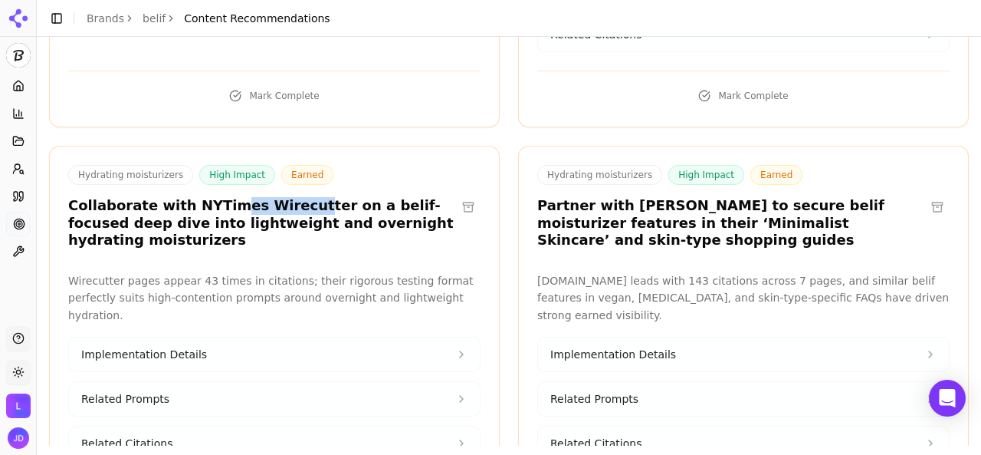
drag, startPoint x: 213, startPoint y: 166, endPoint x: 282, endPoint y: 166, distance: 69.0
click at [282, 197] on h3 "Collaborate with NYTimes Wirecutter on a belif-focused deep dive into lightweig…" at bounding box center [262, 223] width 388 height 52
drag, startPoint x: 621, startPoint y: 166, endPoint x: 657, endPoint y: 169, distance: 36.2
click at [657, 197] on h3 "Partner with [PERSON_NAME] to secure belif moisturizer features in their ‘Minim…" at bounding box center [731, 223] width 388 height 52
click at [636, 197] on h3 "Partner with [PERSON_NAME] to secure belif moisturizer features in their ‘Minim…" at bounding box center [731, 223] width 388 height 52
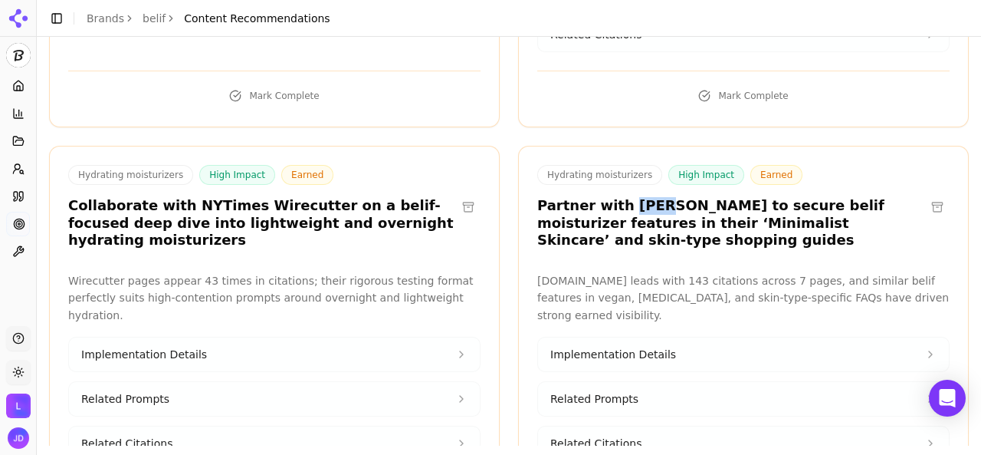
drag, startPoint x: 615, startPoint y: 169, endPoint x: 636, endPoint y: 169, distance: 21.5
click at [636, 197] on h3 "Partner with [PERSON_NAME] to secure belif moisturizer features in their ‘Minim…" at bounding box center [731, 223] width 388 height 52
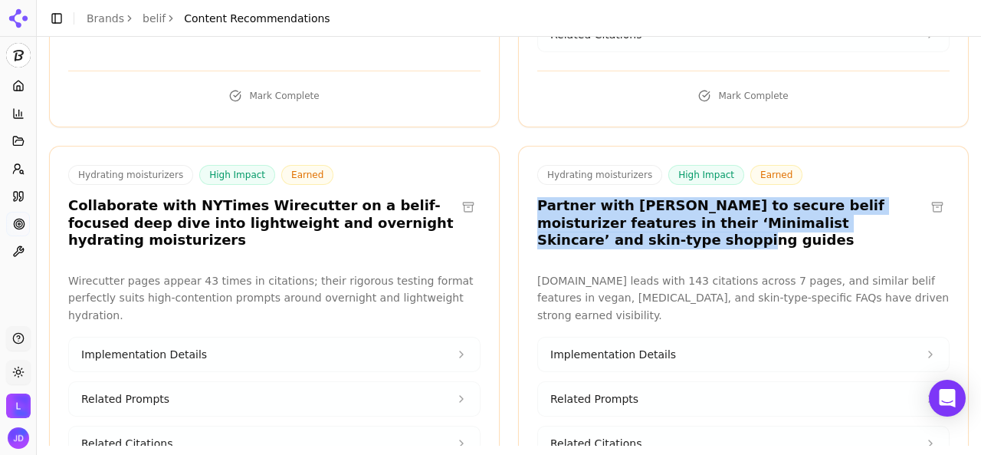
drag, startPoint x: 532, startPoint y: 168, endPoint x: 873, endPoint y: 192, distance: 341.9
click at [873, 197] on h3 "Partner with [PERSON_NAME] to secure belif moisturizer features in their ‘Minim…" at bounding box center [731, 223] width 388 height 52
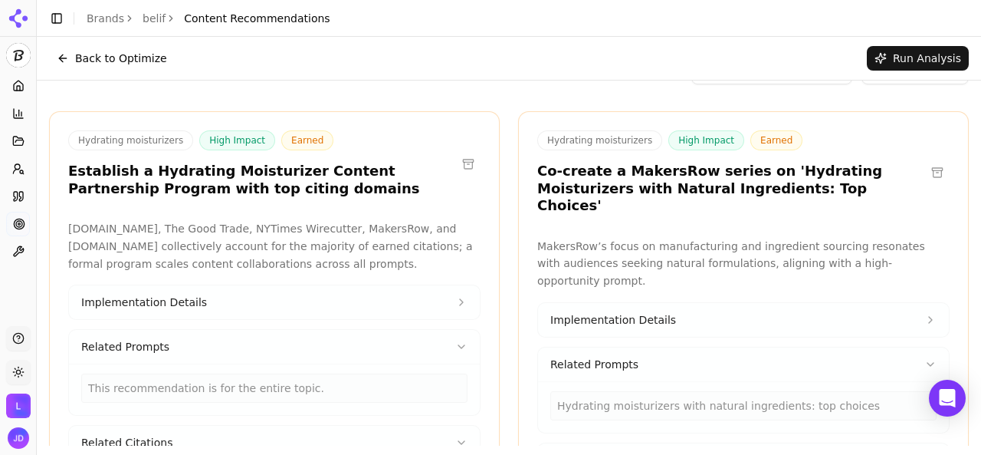
scroll to position [0, 0]
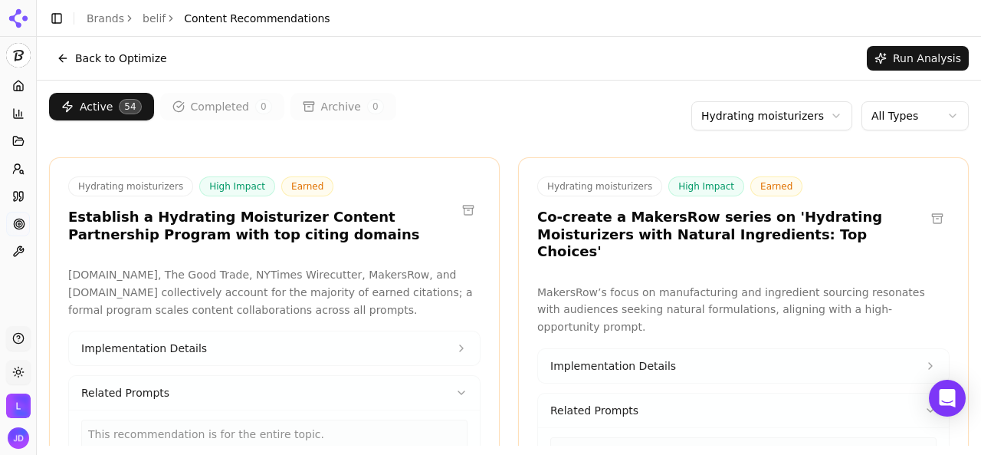
click at [757, 103] on html "belif Platform Home Competition Topics Prompts Citations Optimize Toolbox Suppo…" at bounding box center [490, 227] width 981 height 455
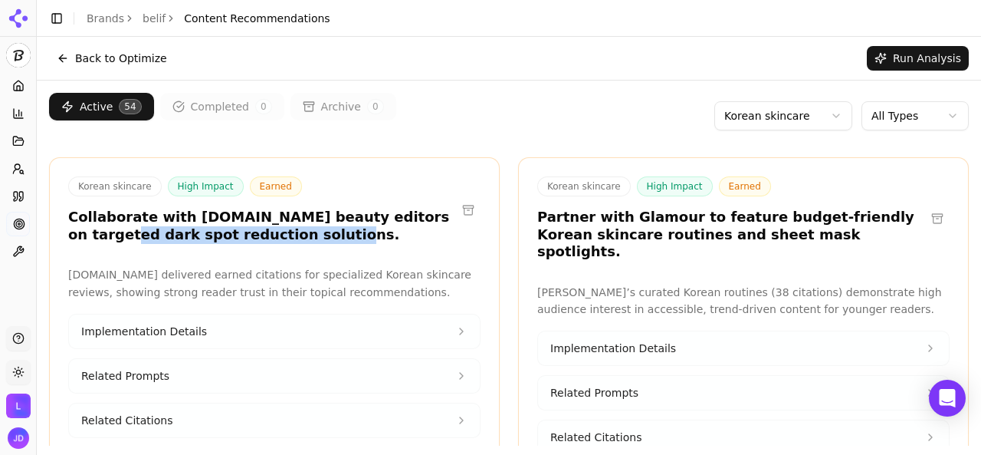
drag, startPoint x: 69, startPoint y: 235, endPoint x: 265, endPoint y: 246, distance: 196.6
click at [265, 246] on div "Korean skincare High Impact Earned Collaborate with [DOMAIN_NAME] beauty editor…" at bounding box center [274, 211] width 449 height 71
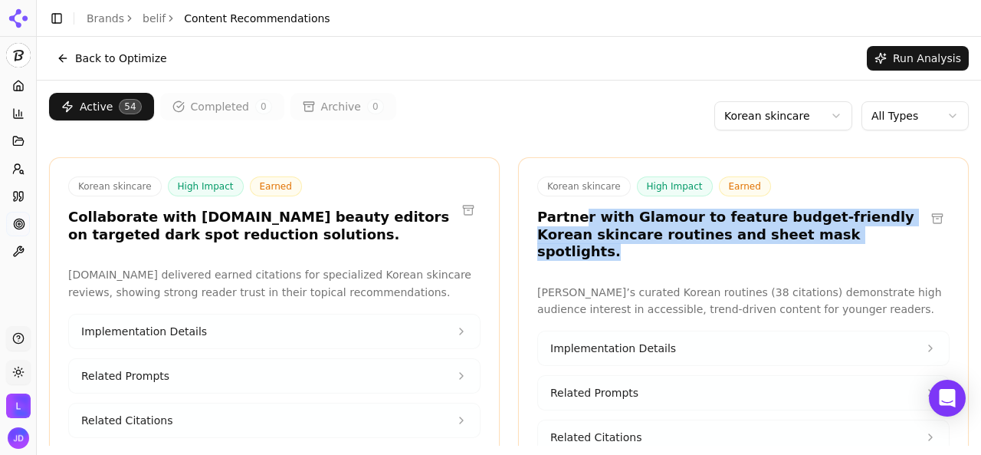
drag, startPoint x: 570, startPoint y: 220, endPoint x: 837, endPoint y: 233, distance: 267.8
click at [837, 233] on h3 "Partner with Glamour to feature budget-friendly Korean skincare routines and sh…" at bounding box center [731, 234] width 388 height 52
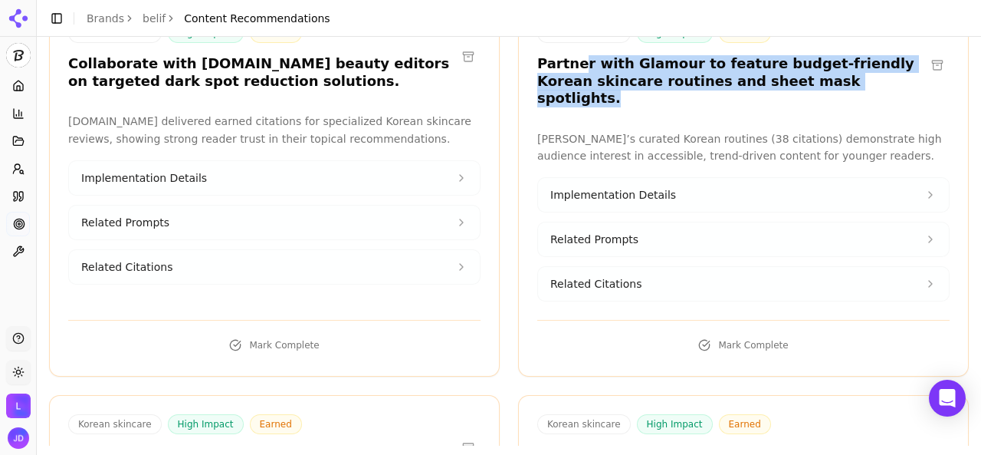
scroll to position [383, 0]
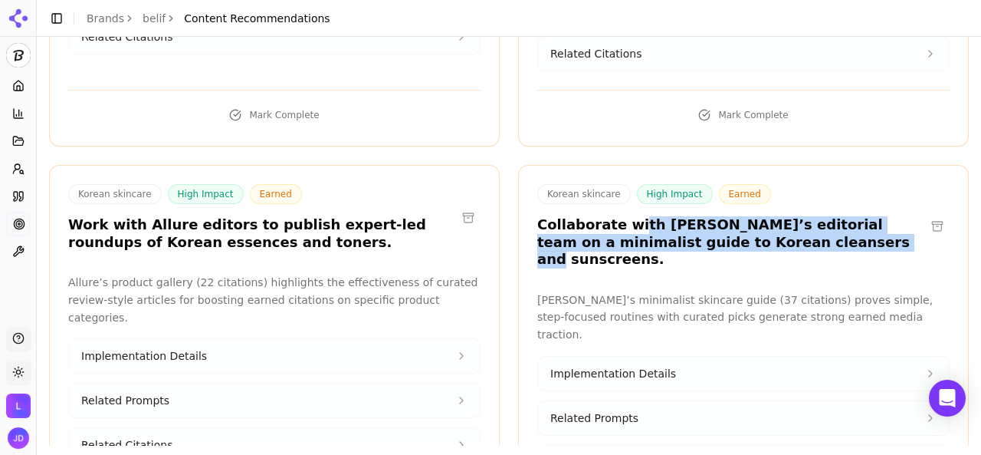
drag, startPoint x: 622, startPoint y: 209, endPoint x: 742, endPoint y: 216, distance: 119.8
click at [742, 216] on h3 "Collaborate with [PERSON_NAME]’s editorial team on a minimalist guide to Korean…" at bounding box center [731, 242] width 388 height 52
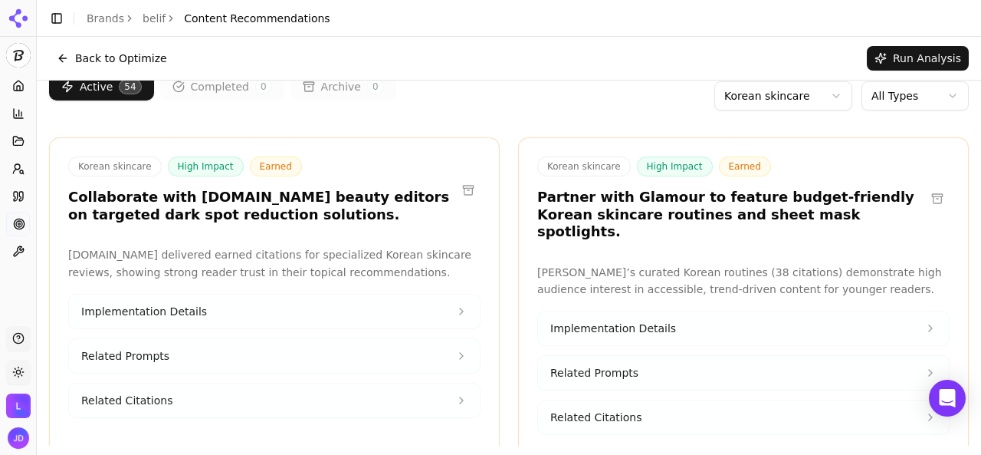
scroll to position [0, 0]
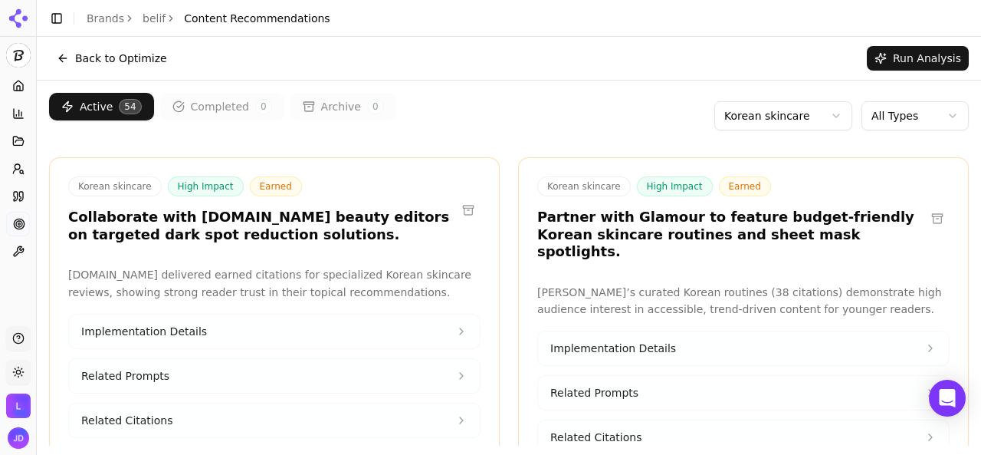
click at [154, 59] on button "Back to Optimize" at bounding box center [112, 58] width 126 height 25
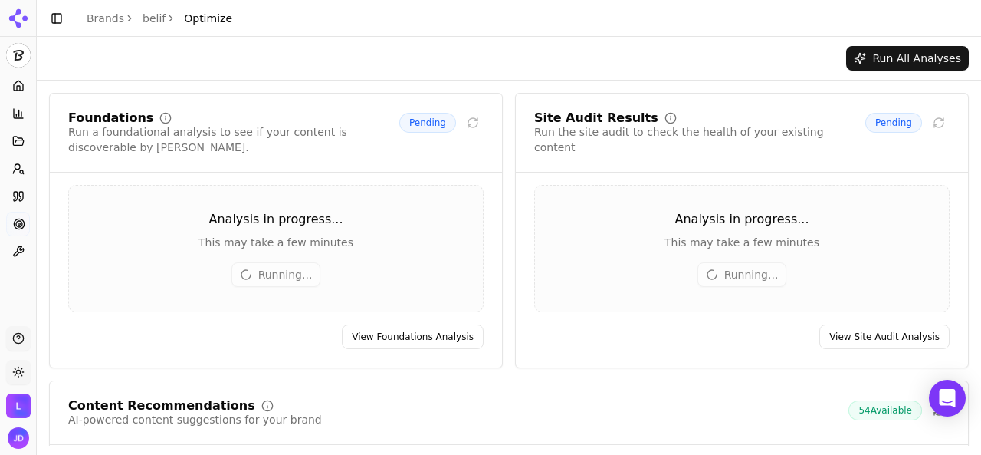
click at [102, 18] on link "Brands" at bounding box center [106, 18] width 38 height 12
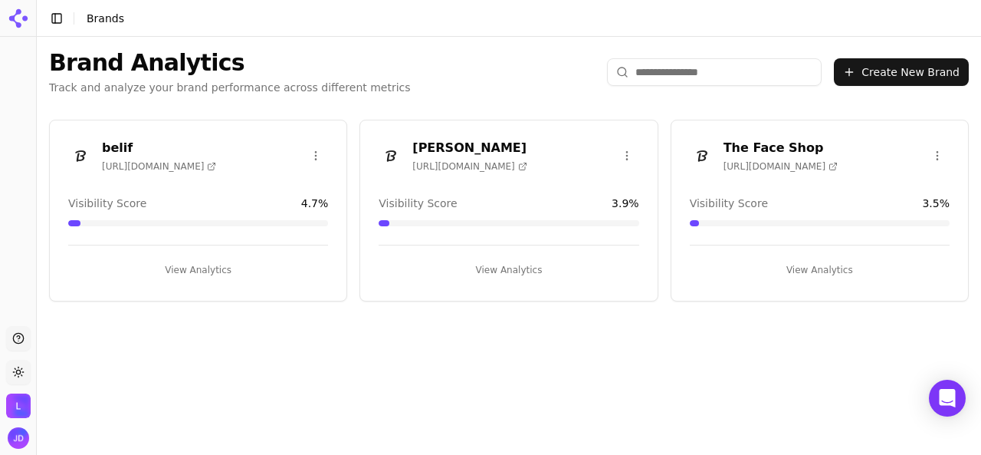
click at [487, 264] on button "View Analytics" at bounding box center [509, 270] width 260 height 25
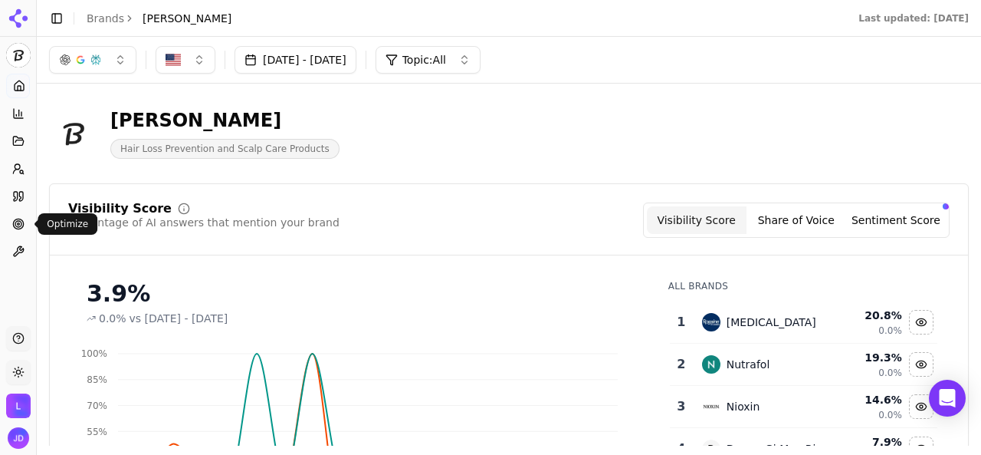
click at [14, 226] on circle at bounding box center [18, 223] width 10 height 10
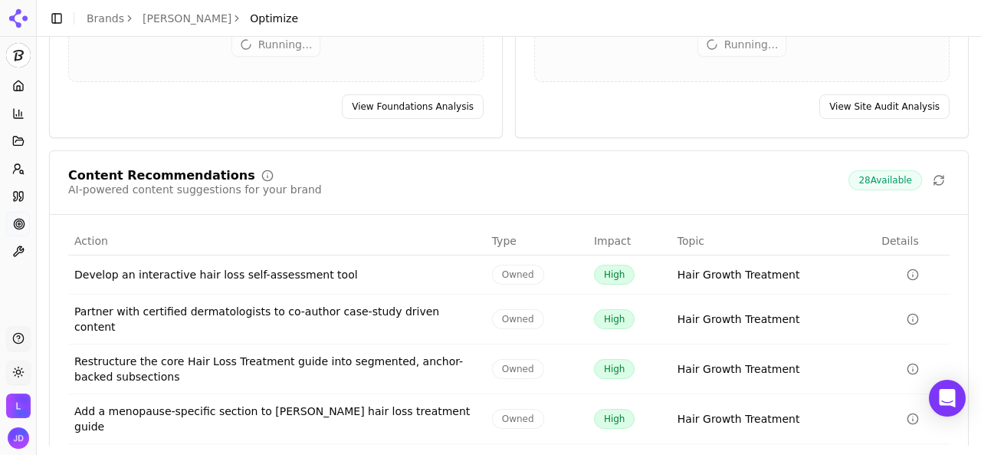
scroll to position [312, 0]
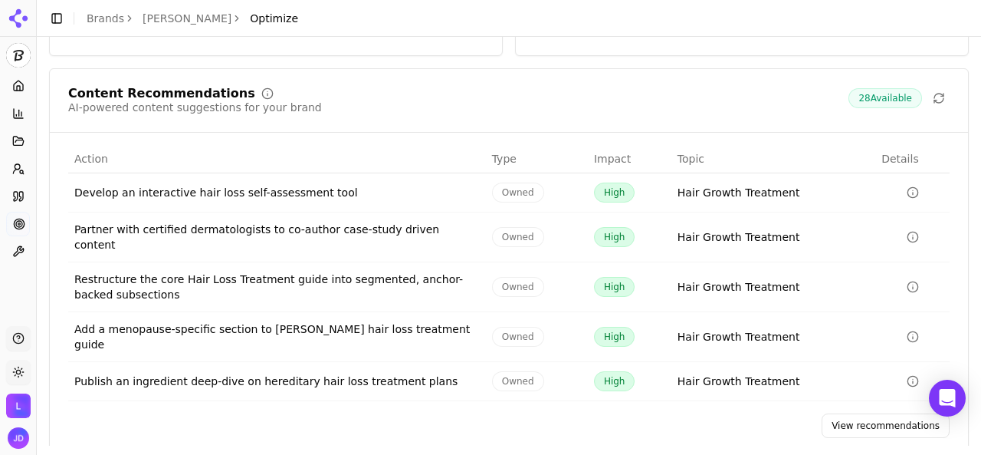
click at [838, 413] on link "View recommendations" at bounding box center [886, 425] width 128 height 25
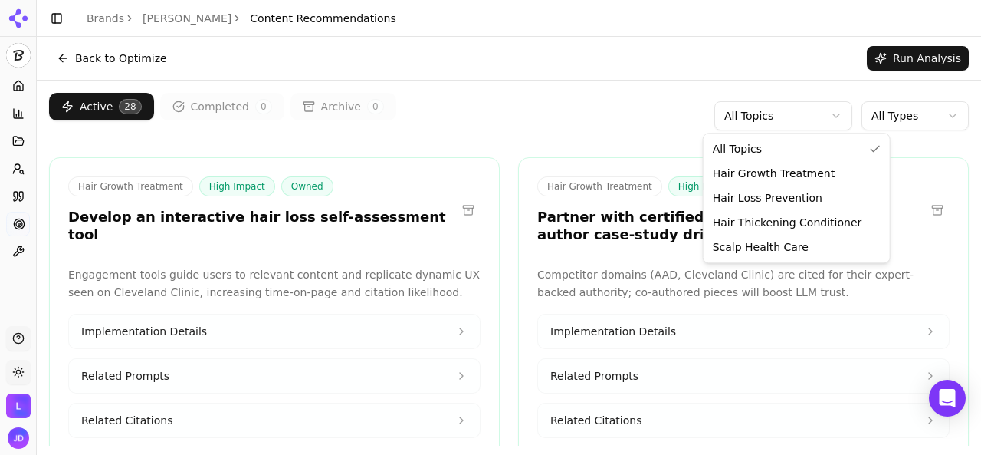
click at [751, 116] on html "[PERSON_NAME] Platform Home Competition Topics Prompts Citations Optimize Toolb…" at bounding box center [490, 227] width 981 height 455
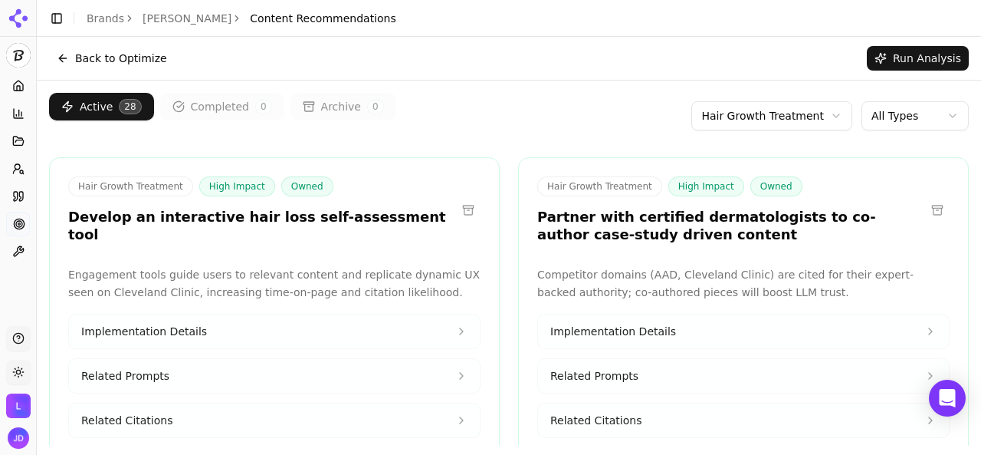
click at [756, 126] on html "[PERSON_NAME] Platform Home Competition Topics Prompts Citations Optimize Toolb…" at bounding box center [490, 227] width 981 height 455
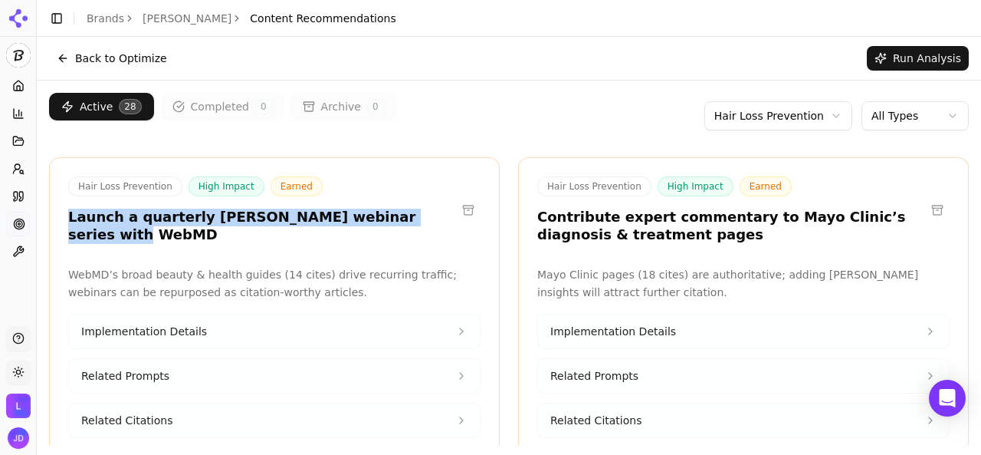
drag, startPoint x: 69, startPoint y: 217, endPoint x: 402, endPoint y: 220, distance: 332.7
click at [402, 220] on h3 "Launch a quarterly [PERSON_NAME] webinar series with WebMD" at bounding box center [262, 225] width 388 height 34
click at [405, 226] on div "Hair Loss Prevention High Impact Earned Launch a quarterly [PERSON_NAME] webina…" at bounding box center [274, 211] width 449 height 71
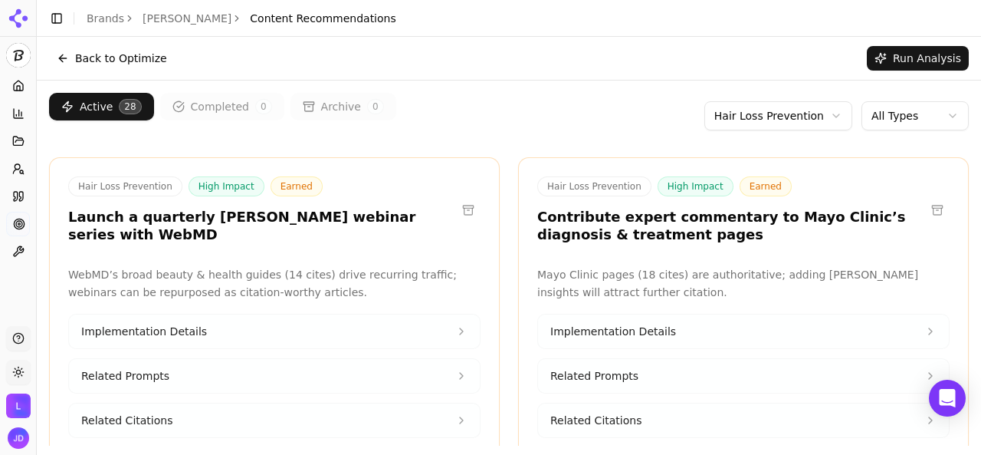
click at [375, 216] on h3 "Launch a quarterly [PERSON_NAME] webinar series with WebMD" at bounding box center [262, 225] width 388 height 34
drag, startPoint x: 375, startPoint y: 216, endPoint x: 425, endPoint y: 215, distance: 49.8
click at [425, 215] on div "Hair Loss Prevention High Impact Earned Launch a quarterly [PERSON_NAME] webina…" at bounding box center [274, 209] width 412 height 67
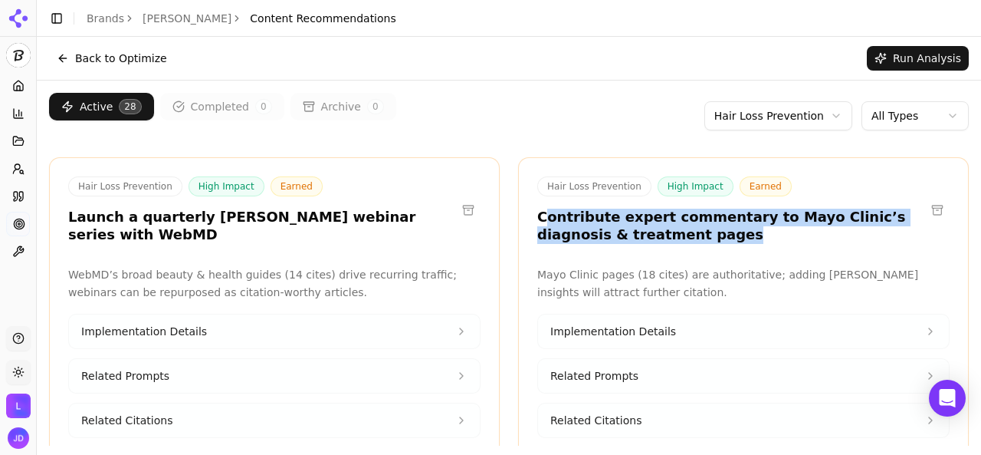
drag, startPoint x: 535, startPoint y: 214, endPoint x: 638, endPoint y: 229, distance: 104.6
click at [638, 229] on h3 "Contribute expert commentary to Mayo Clinic’s diagnosis & treatment pages" at bounding box center [731, 225] width 388 height 34
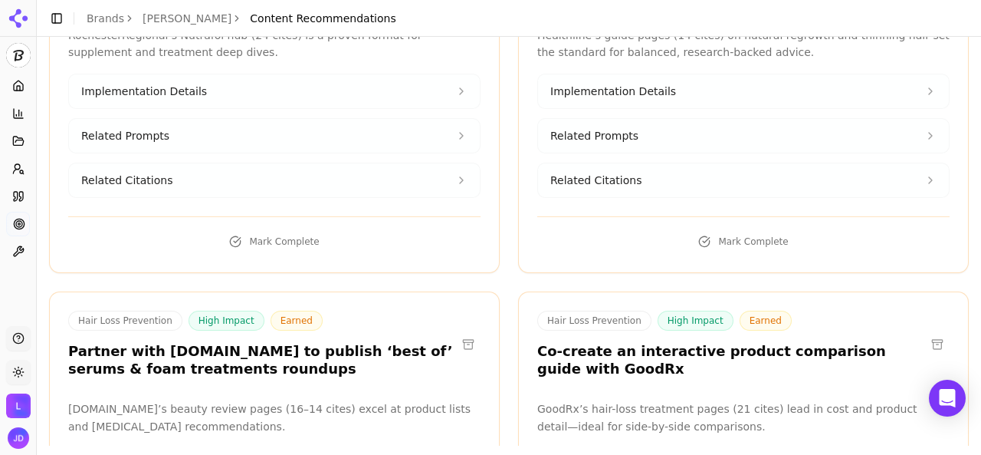
scroll to position [690, 0]
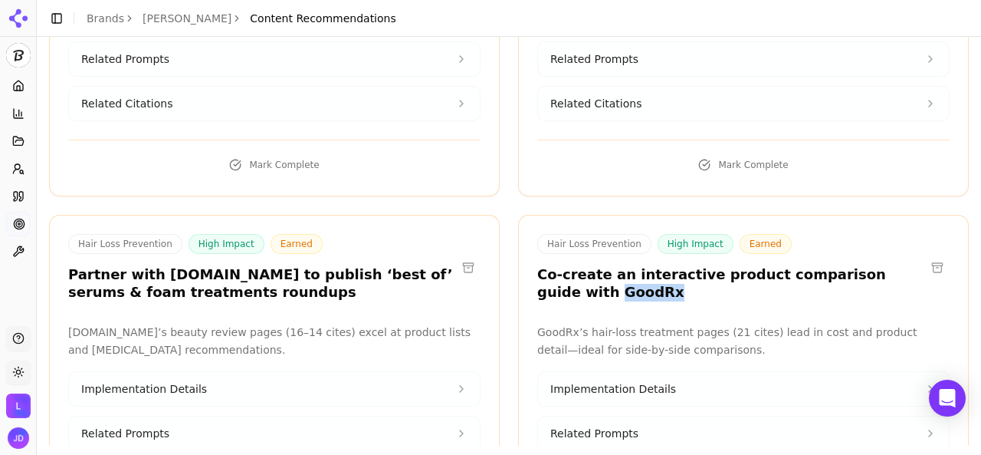
drag, startPoint x: 596, startPoint y: 287, endPoint x: 535, endPoint y: 292, distance: 61.5
click at [537, 292] on h3 "Co-create an interactive product comparison guide with GoodRx" at bounding box center [731, 283] width 388 height 34
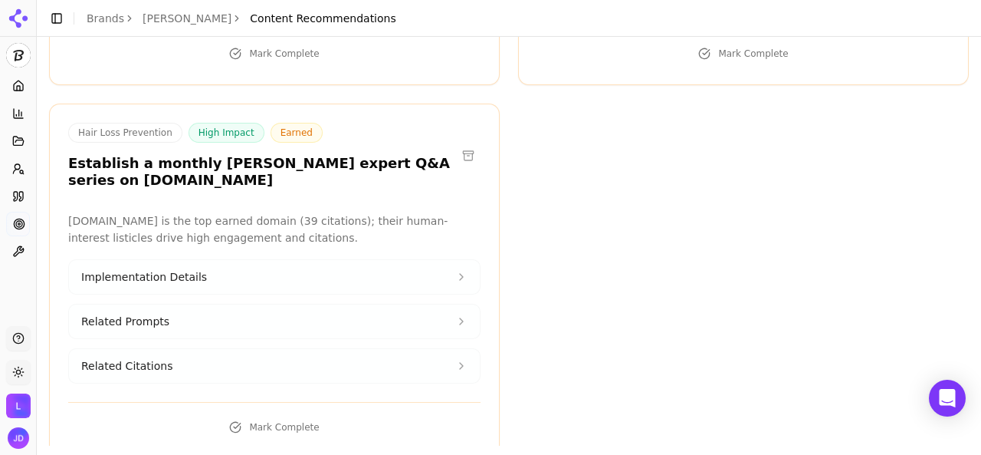
scroll to position [1188, 0]
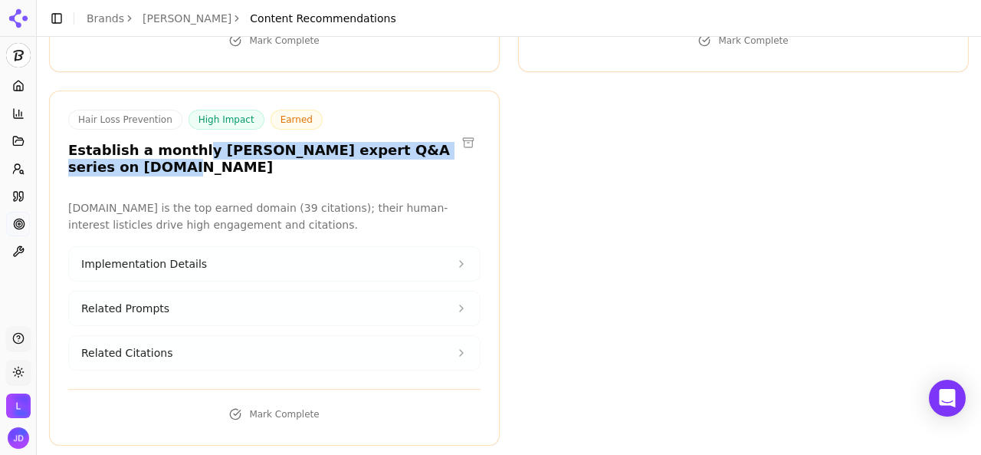
drag, startPoint x: 181, startPoint y: 134, endPoint x: 349, endPoint y: 154, distance: 169.0
click at [349, 154] on h3 "Establish a monthly [PERSON_NAME] expert Q&A series on [DOMAIN_NAME]" at bounding box center [262, 159] width 388 height 34
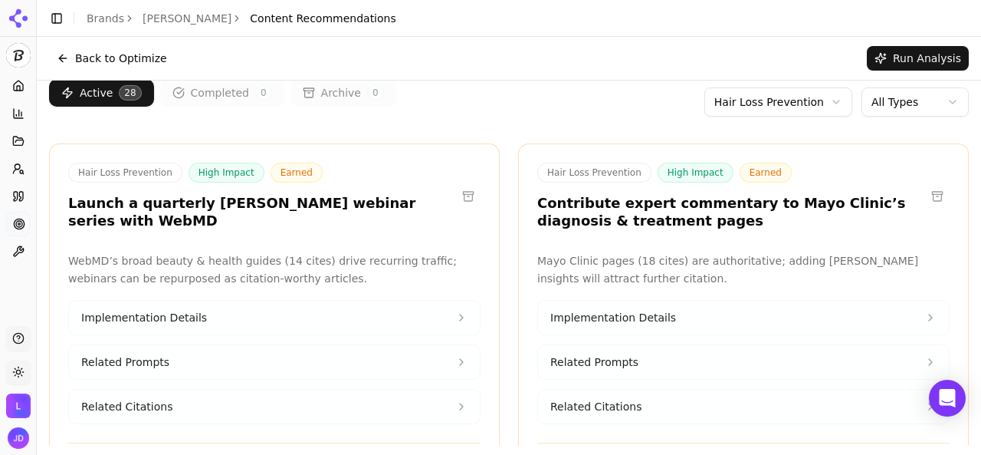
scroll to position [0, 0]
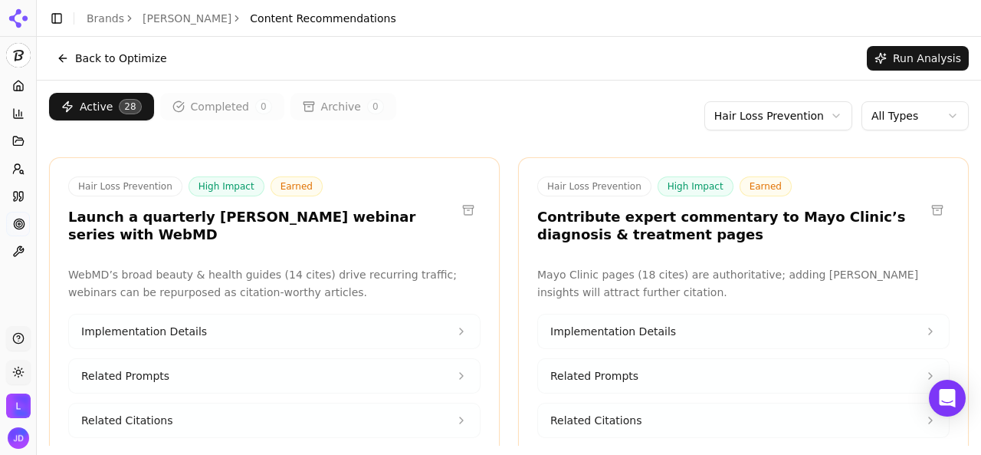
click at [708, 119] on html "[PERSON_NAME] Platform Home Competition Topics Prompts Citations Optimize Toolb…" at bounding box center [490, 227] width 981 height 455
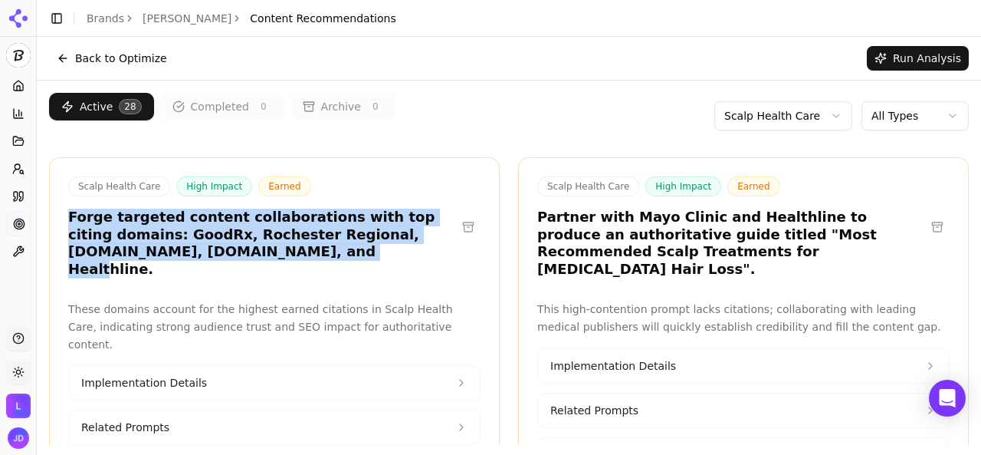
drag, startPoint x: 70, startPoint y: 218, endPoint x: 251, endPoint y: 261, distance: 186.5
click at [251, 261] on div "Scalp Health Care High Impact Earned Forge targeted content collaborations with…" at bounding box center [274, 229] width 449 height 106
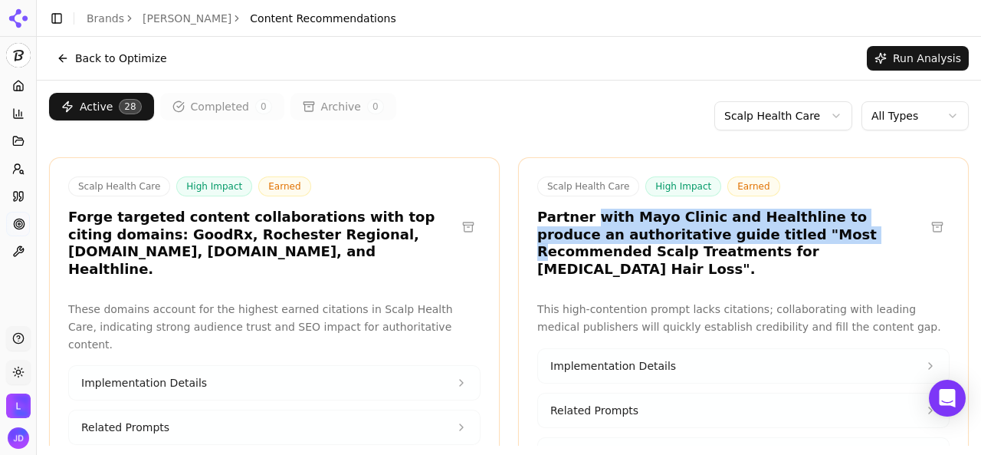
drag, startPoint x: 579, startPoint y: 222, endPoint x: 742, endPoint y: 233, distance: 163.6
click at [742, 233] on h3 "Partner with Mayo Clinic and Healthline to produce an authoritative guide title…" at bounding box center [731, 242] width 388 height 69
click at [100, 22] on link "Brands" at bounding box center [106, 18] width 38 height 12
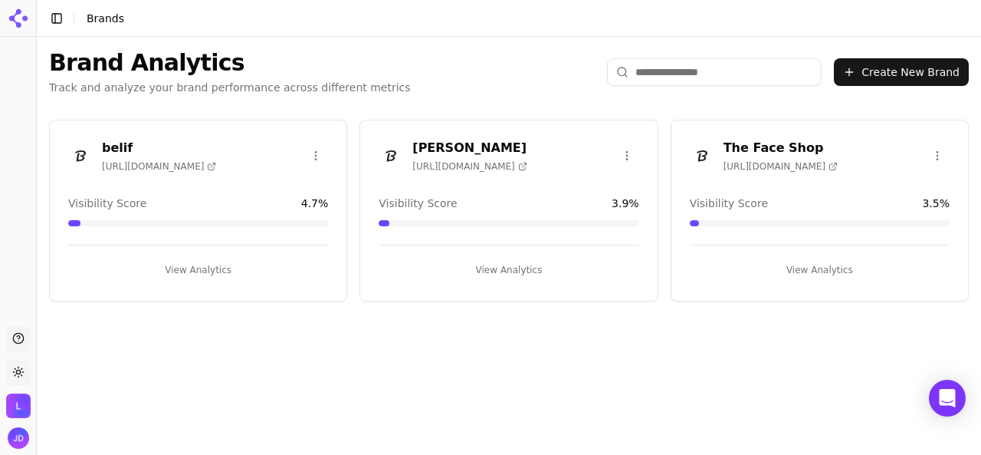
click at [800, 270] on button "View Analytics" at bounding box center [820, 270] width 260 height 25
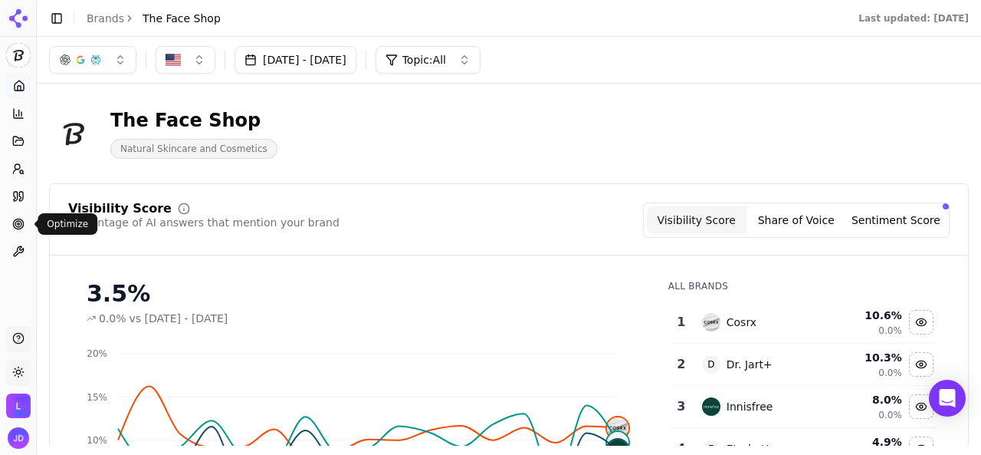
click at [21, 221] on icon at bounding box center [18, 224] width 12 height 12
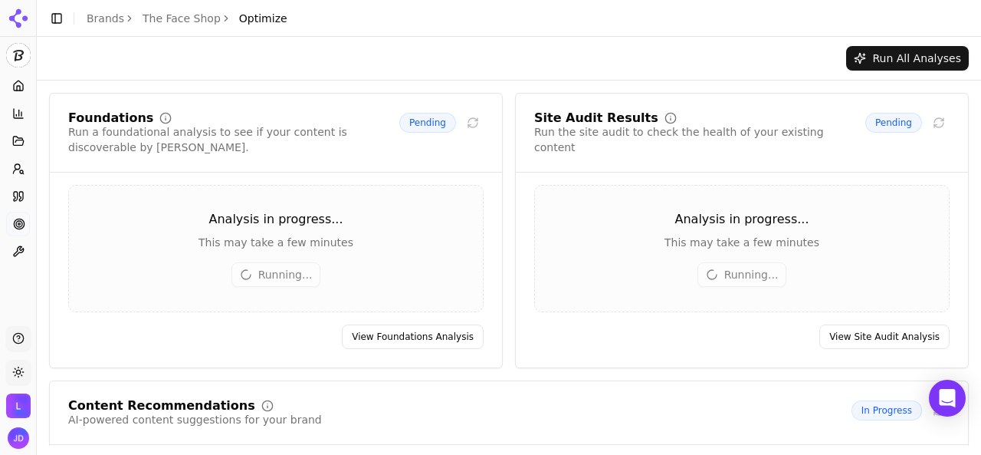
click at [97, 15] on link "Brands" at bounding box center [106, 18] width 38 height 12
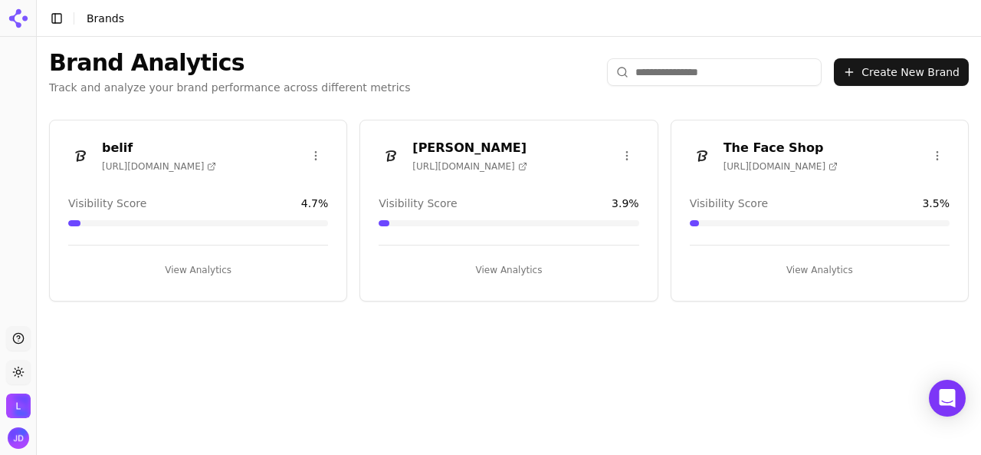
click at [192, 269] on button "View Analytics" at bounding box center [198, 270] width 260 height 25
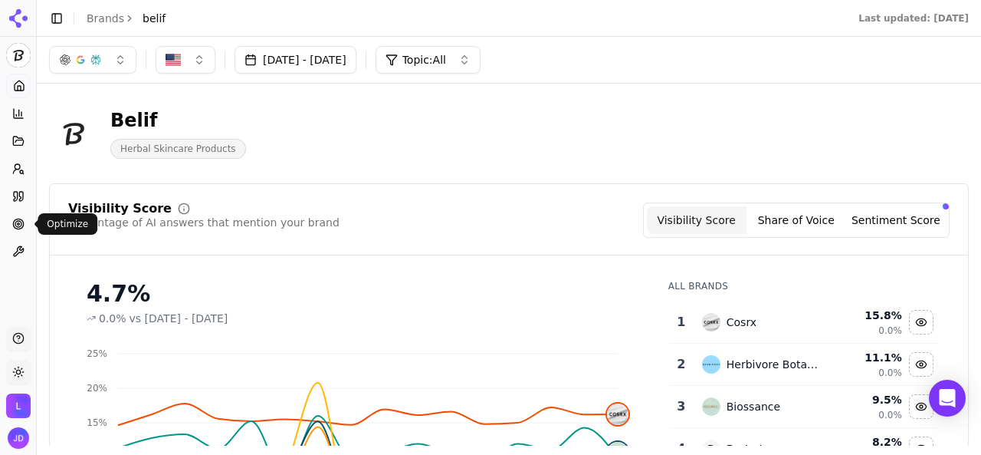
click at [12, 231] on link "Optimize" at bounding box center [18, 224] width 24 height 25
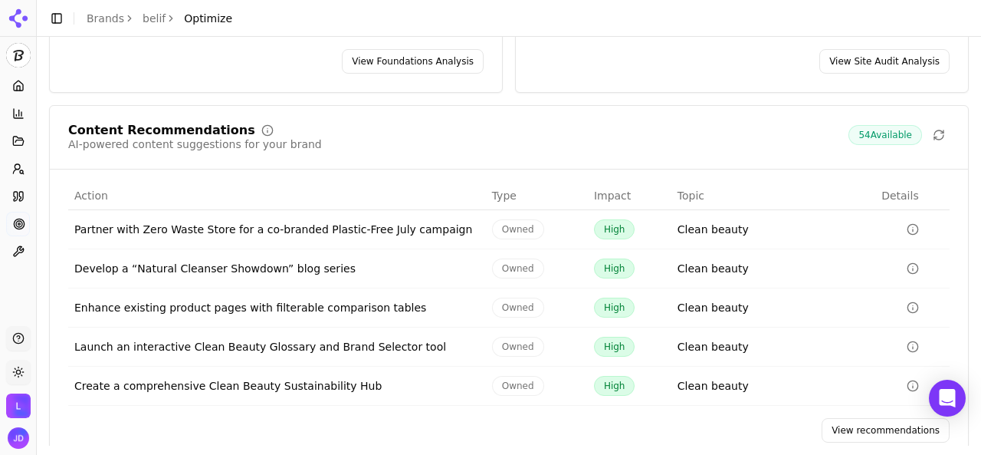
scroll to position [302, 0]
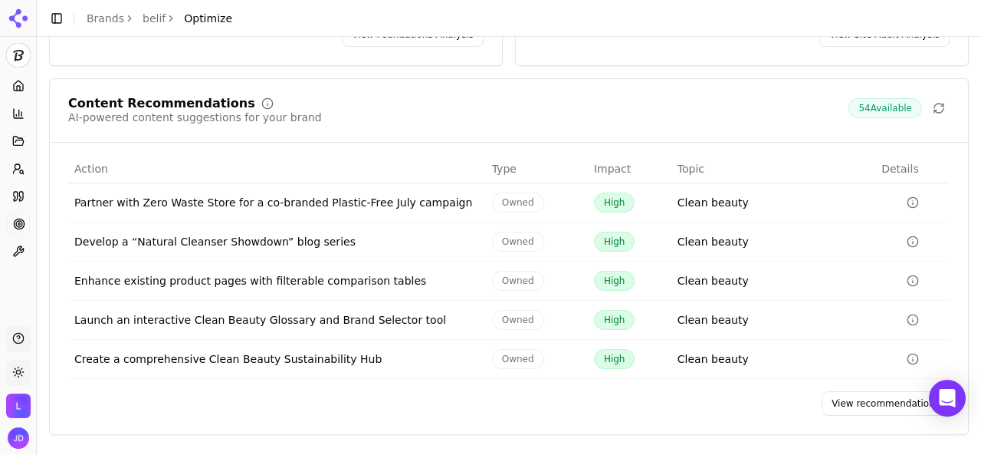
click at [852, 404] on link "View recommendations" at bounding box center [886, 403] width 128 height 25
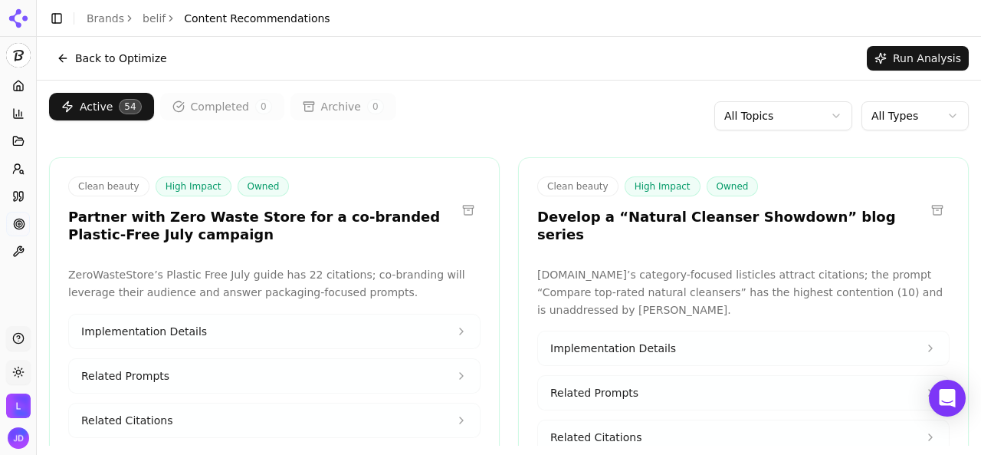
click at [888, 116] on html "belif Platform Home Competition Topics Prompts Citations Optimize Toolbox Suppo…" at bounding box center [490, 227] width 981 height 455
click at [740, 122] on html "belif Platform Home Competition Topics Prompts Citations Optimize Toolbox Suppo…" at bounding box center [490, 227] width 981 height 455
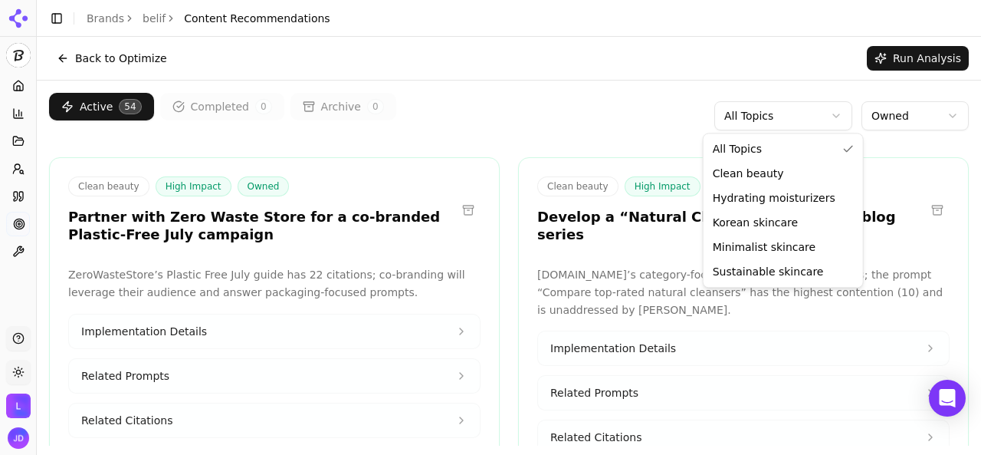
click at [552, 117] on html "belif Platform Home Competition Topics Prompts Citations Optimize Toolbox Suppo…" at bounding box center [490, 227] width 981 height 455
click at [741, 119] on html "belif Platform Home Competition Topics Prompts Citations Optimize Toolbox Suppo…" at bounding box center [490, 227] width 981 height 455
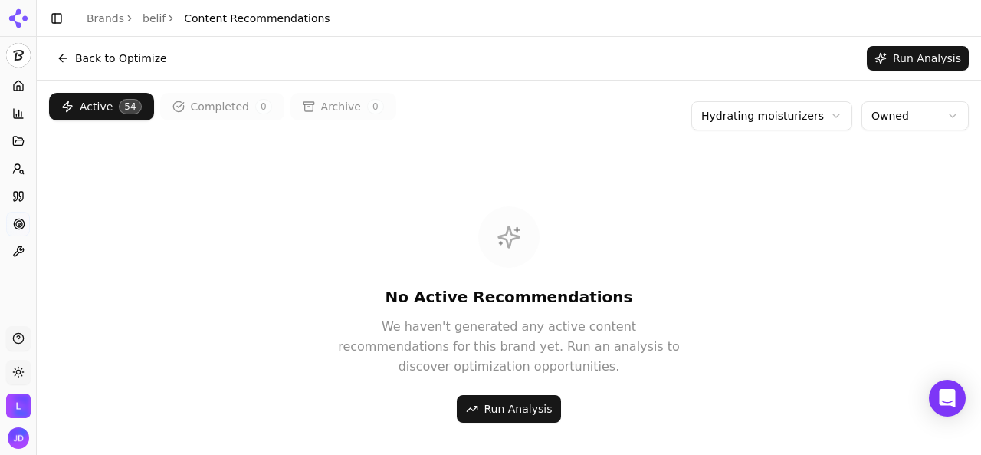
click at [894, 108] on html "belif Platform Home Competition Topics Prompts Citations Optimize Toolbox Suppo…" at bounding box center [490, 227] width 981 height 455
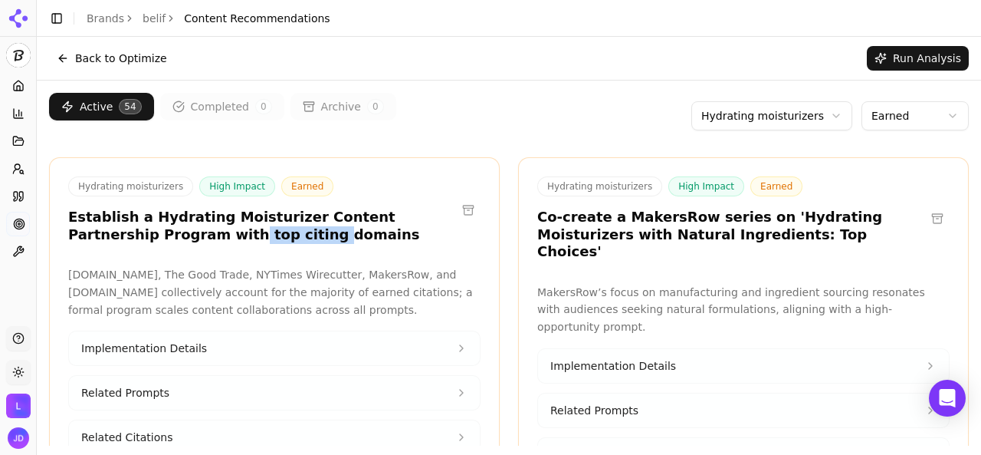
drag, startPoint x: 149, startPoint y: 235, endPoint x: 220, endPoint y: 235, distance: 70.5
click at [220, 235] on h3 "Establish a Hydrating Moisturizer Content Partnership Program with top citing d…" at bounding box center [262, 225] width 388 height 34
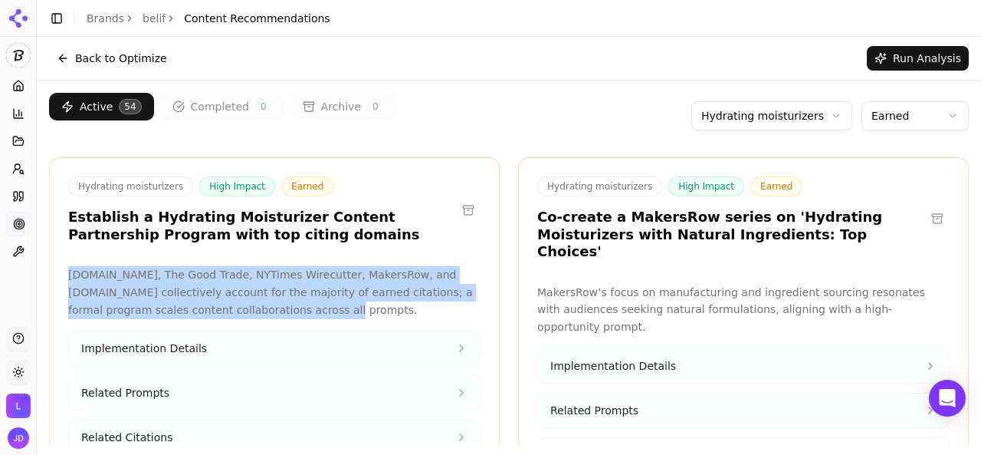
drag, startPoint x: 70, startPoint y: 274, endPoint x: 274, endPoint y: 307, distance: 207.4
click at [274, 307] on p "[DOMAIN_NAME], The Good Trade, NYTimes Wirecutter, MakersRow, and [DOMAIN_NAME]…" at bounding box center [274, 292] width 412 height 52
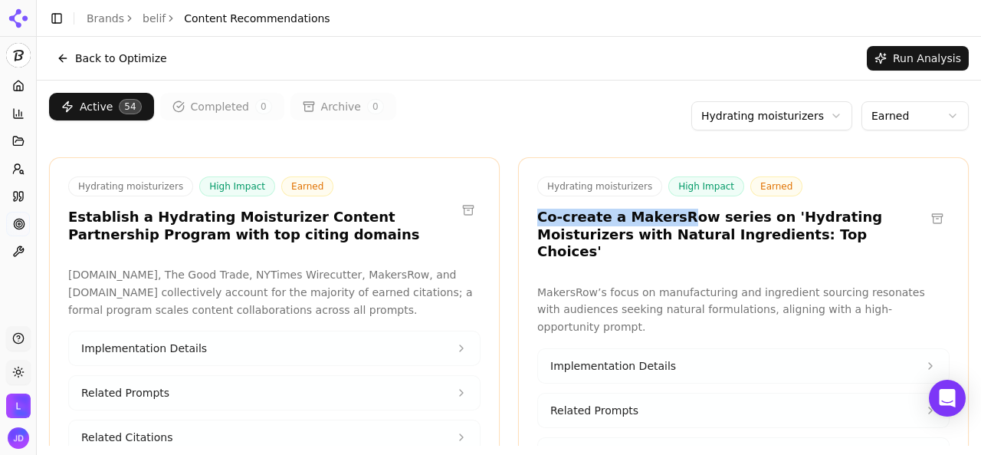
drag, startPoint x: 532, startPoint y: 222, endPoint x: 664, endPoint y: 217, distance: 131.9
click at [664, 217] on h3 "Co-create a MakersRow series on 'Hydrating Moisturizers with Natural Ingredient…" at bounding box center [731, 234] width 388 height 52
click at [610, 246] on div "Hydrating moisturizers High Impact Earned Co-create a MakersRow series on 'Hydr…" at bounding box center [743, 220] width 449 height 89
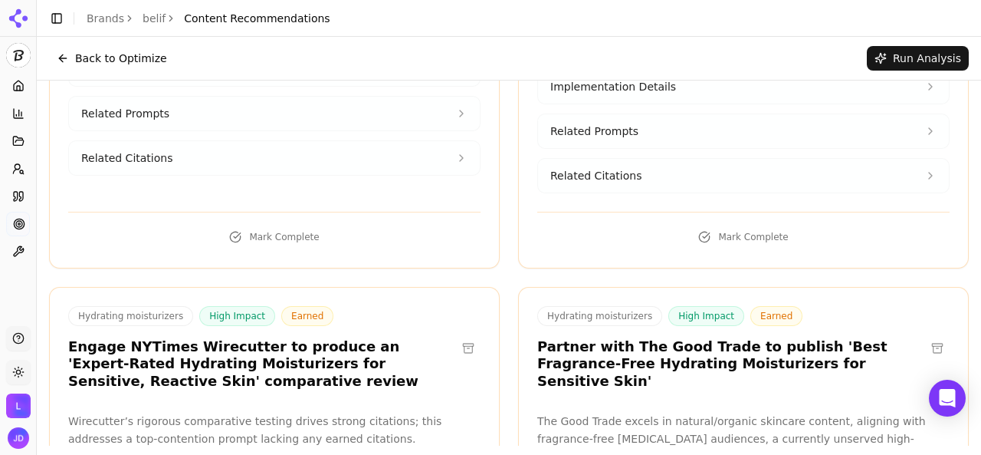
scroll to position [153, 0]
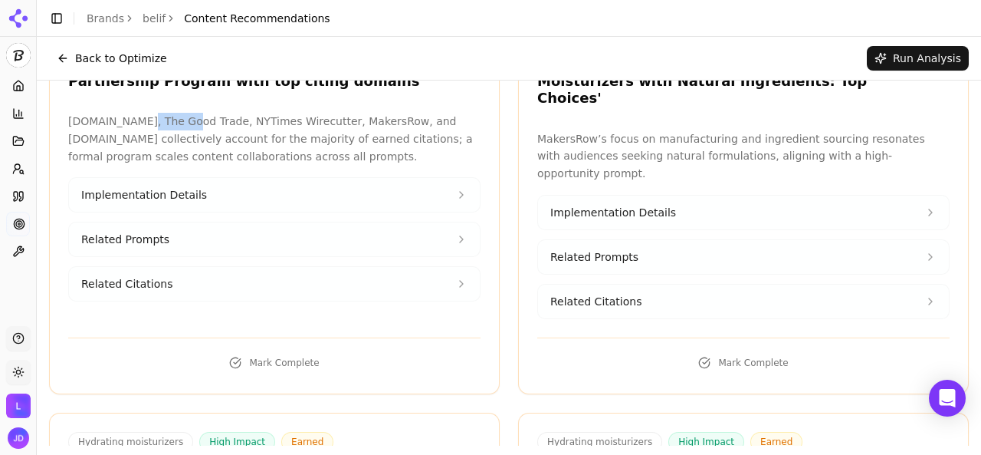
drag, startPoint x: 133, startPoint y: 123, endPoint x: 175, endPoint y: 122, distance: 42.2
click at [175, 122] on p "[DOMAIN_NAME], The Good Trade, NYTimes Wirecutter, MakersRow, and [DOMAIN_NAME]…" at bounding box center [274, 139] width 412 height 52
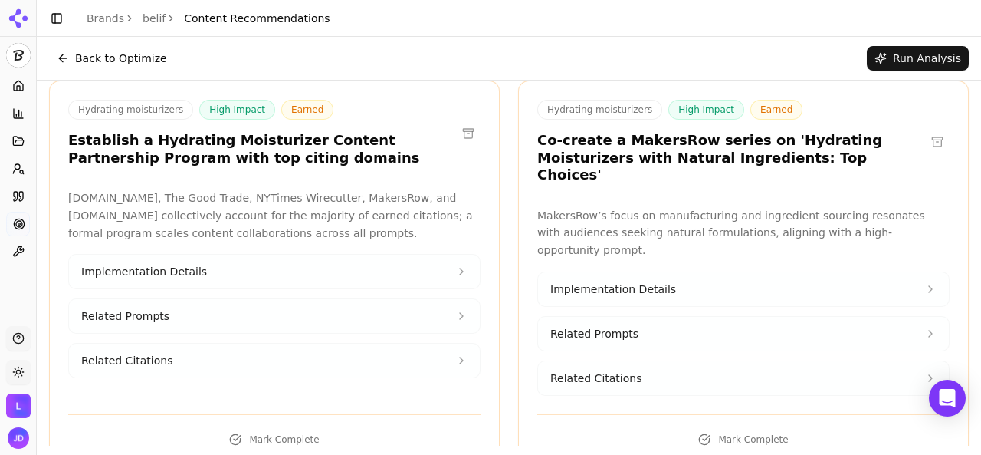
click at [634, 143] on h3 "Co-create a MakersRow series on 'Hydrating Moisturizers with Natural Ingredient…" at bounding box center [731, 158] width 388 height 52
drag, startPoint x: 604, startPoint y: 134, endPoint x: 693, endPoint y: 146, distance: 89.7
click at [693, 146] on h3 "Co-create a MakersRow series on 'Hydrating Moisturizers with Natural Ingredient…" at bounding box center [731, 158] width 388 height 52
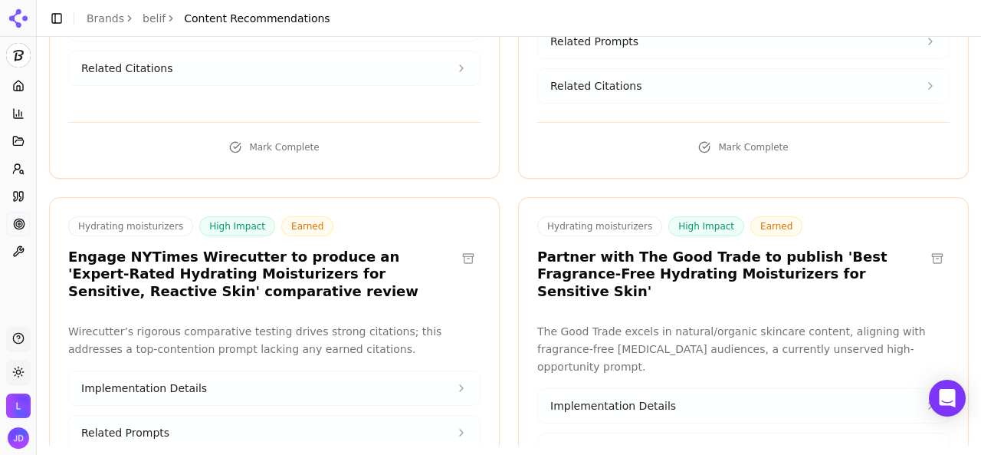
scroll to position [383, 0]
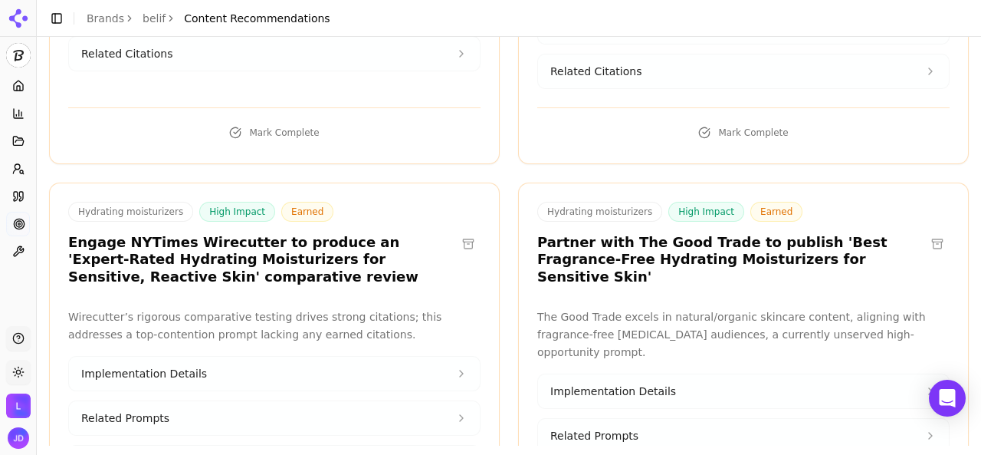
drag, startPoint x: 647, startPoint y: 208, endPoint x: 454, endPoint y: 212, distance: 193.2
click at [625, 212] on div "Hydrating moisturizers High Impact Earned Partner with The Good Trade to publis…" at bounding box center [731, 244] width 388 height 84
drag, startPoint x: 146, startPoint y: 224, endPoint x: 156, endPoint y: 223, distance: 10.0
click at [156, 234] on h3 "Engage NYTimes Wirecutter to produce an 'Expert-Rated Hydrating Moisturizers fo…" at bounding box center [262, 260] width 388 height 52
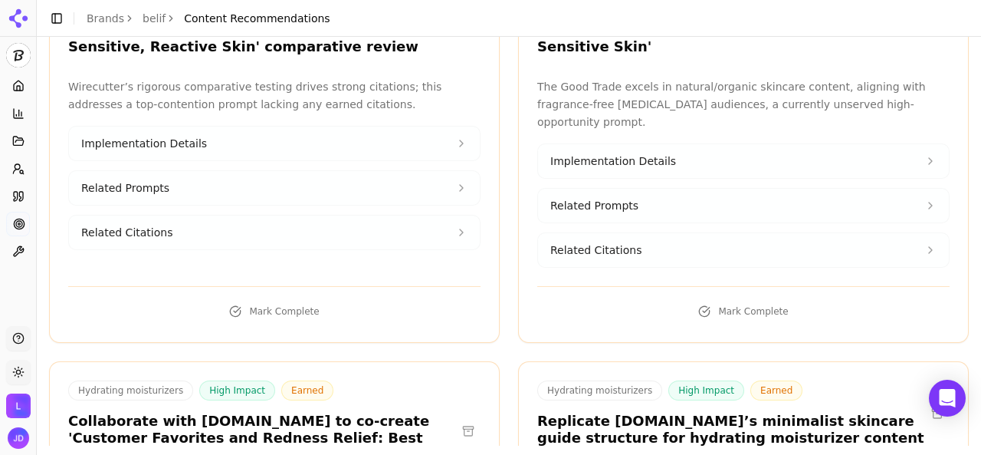
scroll to position [843, 0]
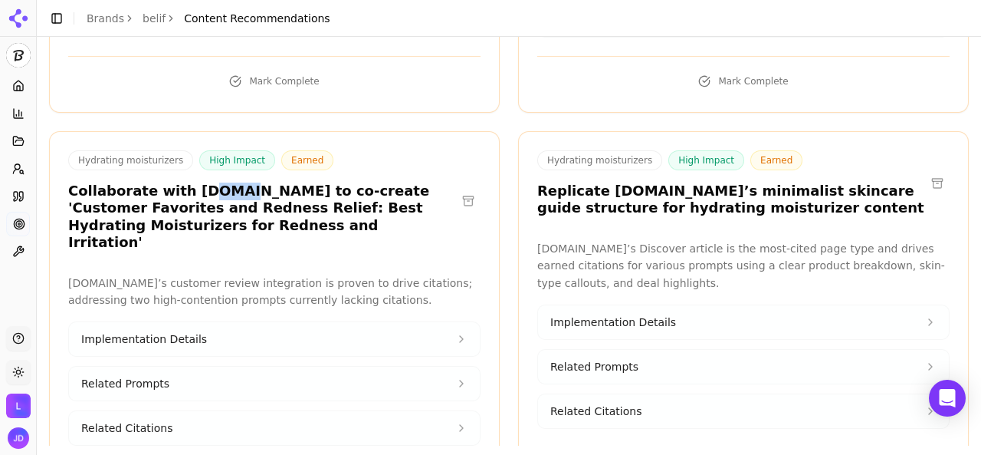
drag, startPoint x: 187, startPoint y: 150, endPoint x: 214, endPoint y: 150, distance: 26.8
click at [214, 182] on h3 "Collaborate with [DOMAIN_NAME] to co-create 'Customer Favorites and Redness Rel…" at bounding box center [262, 216] width 388 height 69
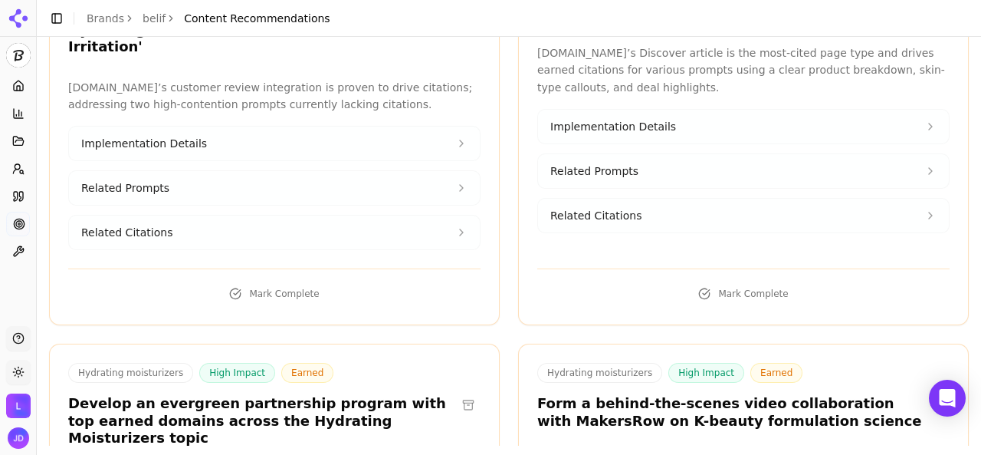
scroll to position [1073, 0]
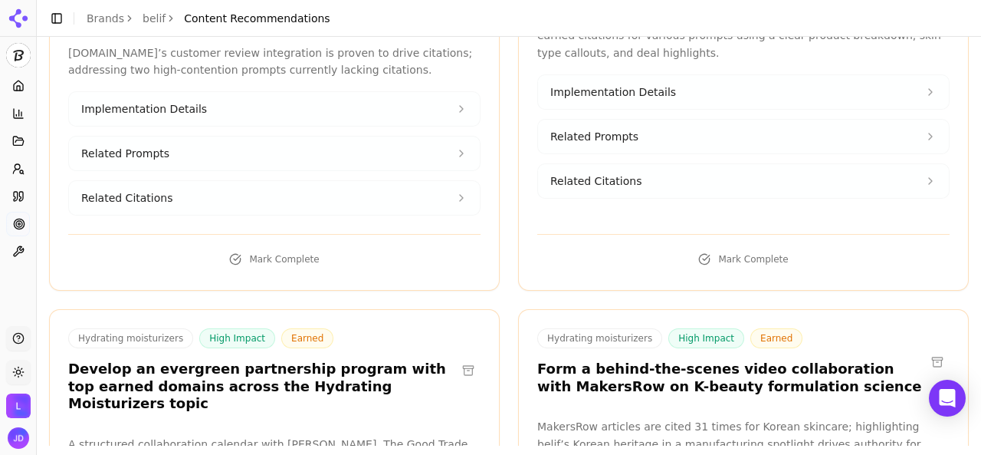
click at [579, 360] on h3 "Form a behind-the-scenes video collaboration with MakersRow on K-beauty formula…" at bounding box center [731, 377] width 388 height 34
drag, startPoint x: 271, startPoint y: 363, endPoint x: 429, endPoint y: 388, distance: 160.6
click at [429, 435] on p "A structured collaboration calendar with [PERSON_NAME], The Good Trade, NYTimes…" at bounding box center [274, 461] width 412 height 52
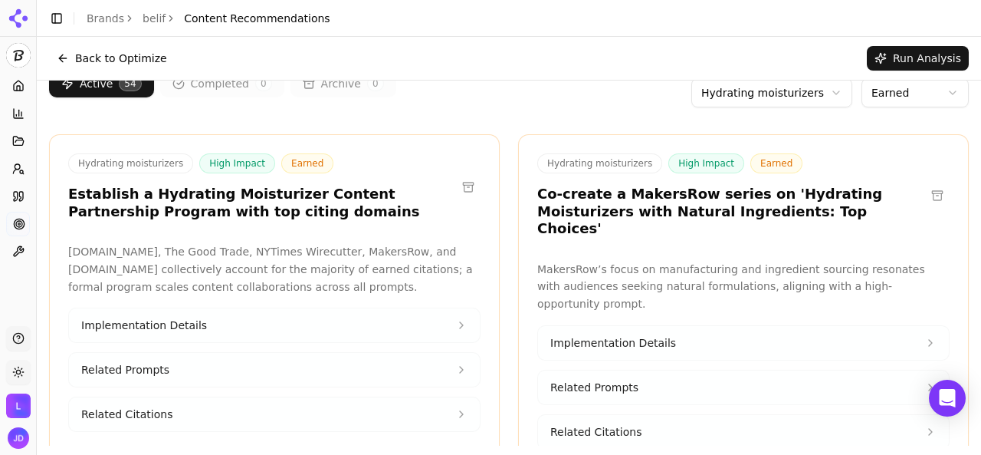
scroll to position [0, 0]
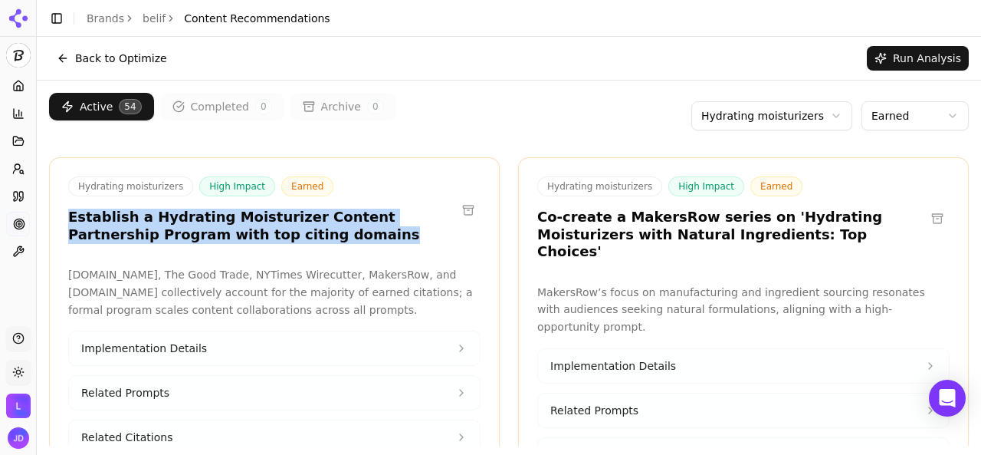
drag, startPoint x: 304, startPoint y: 234, endPoint x: 63, endPoint y: 215, distance: 241.4
click at [63, 215] on div "Hydrating moisturizers High Impact Earned Establish a Hydrating Moisturizer Con…" at bounding box center [274, 211] width 449 height 71
copy h3 "Establish a Hydrating Moisturizer Content Partnership Program with top citing d…"
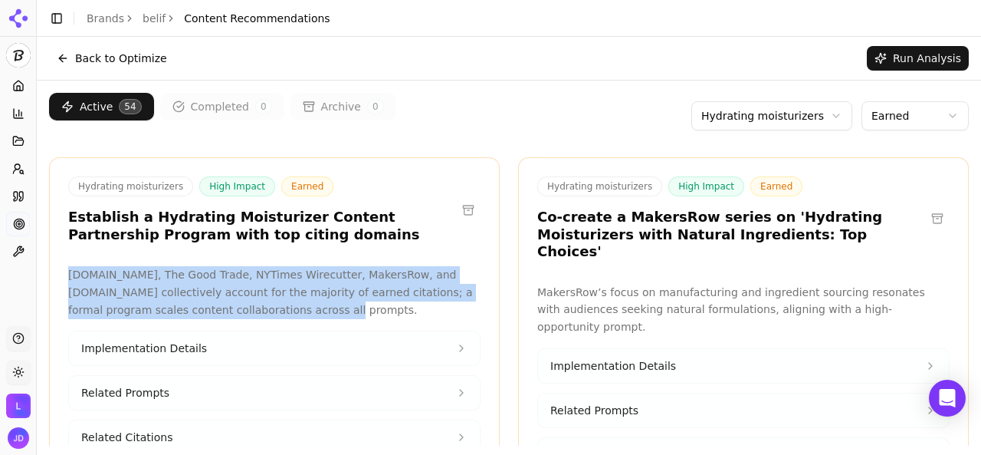
drag, startPoint x: 67, startPoint y: 274, endPoint x: 284, endPoint y: 316, distance: 221.6
click at [284, 316] on div "[DOMAIN_NAME], The Good Trade, NYTimes Wirecutter, MakersRow, and [DOMAIN_NAME]…" at bounding box center [274, 369] width 449 height 206
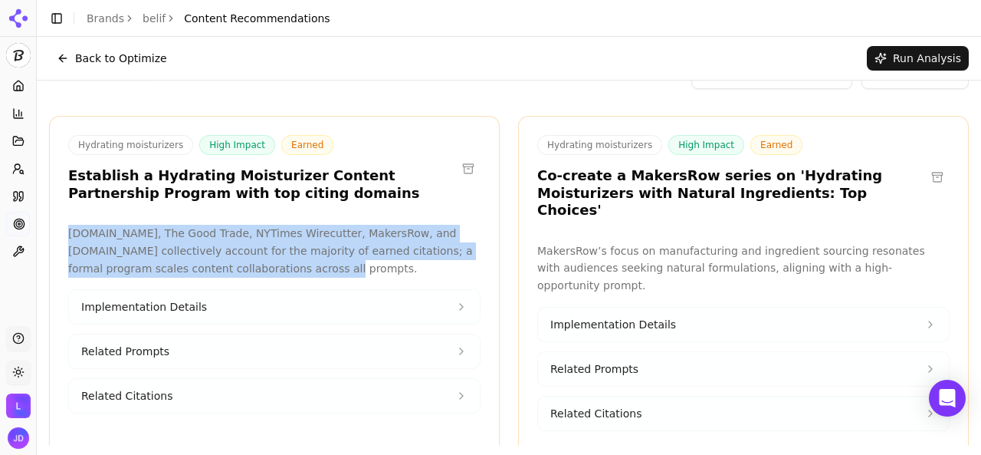
scroll to position [77, 0]
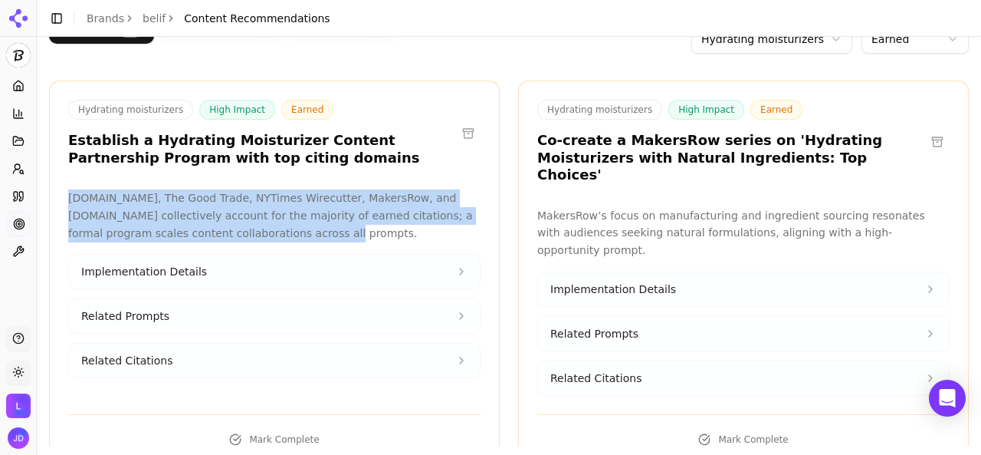
click at [284, 272] on button "Implementation Details" at bounding box center [274, 271] width 411 height 34
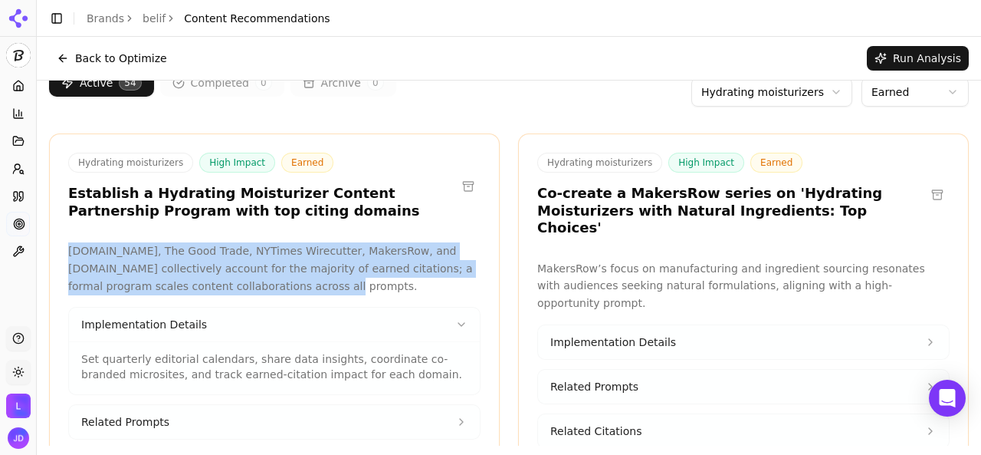
scroll to position [0, 0]
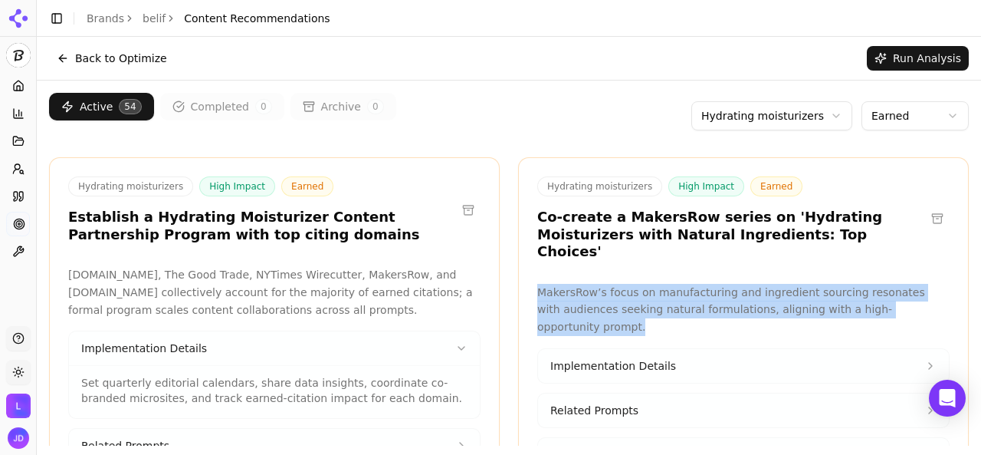
drag, startPoint x: 534, startPoint y: 277, endPoint x: 926, endPoint y: 292, distance: 392.0
click at [926, 292] on p "MakersRow’s focus on manufacturing and ingredient sourcing resonates with audie…" at bounding box center [743, 310] width 412 height 52
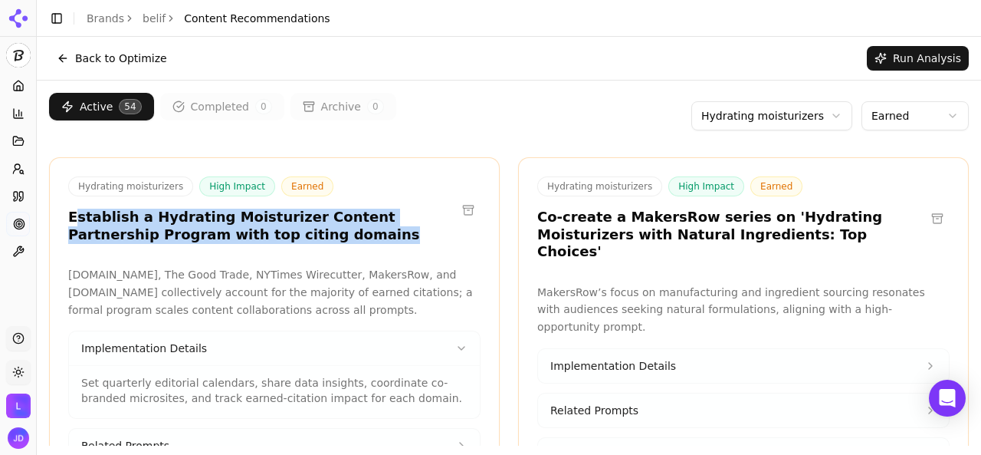
drag, startPoint x: 74, startPoint y: 215, endPoint x: 271, endPoint y: 227, distance: 197.3
click at [271, 227] on h3 "Establish a Hydrating Moisturizer Content Partnership Program with top citing d…" at bounding box center [262, 225] width 388 height 34
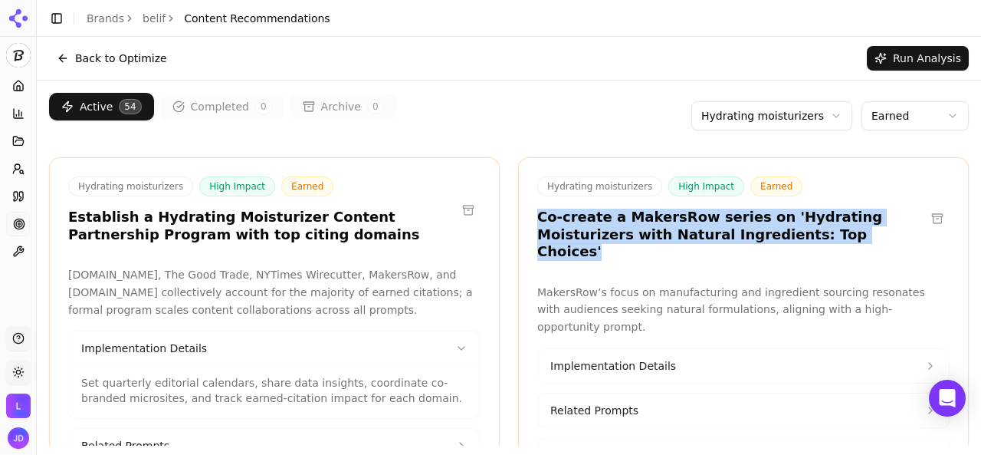
drag, startPoint x: 532, startPoint y: 211, endPoint x: 895, endPoint y: 225, distance: 363.6
click at [895, 225] on h3 "Co-create a MakersRow series on 'Hydrating Moisturizers with Natural Ingredient…" at bounding box center [731, 234] width 388 height 52
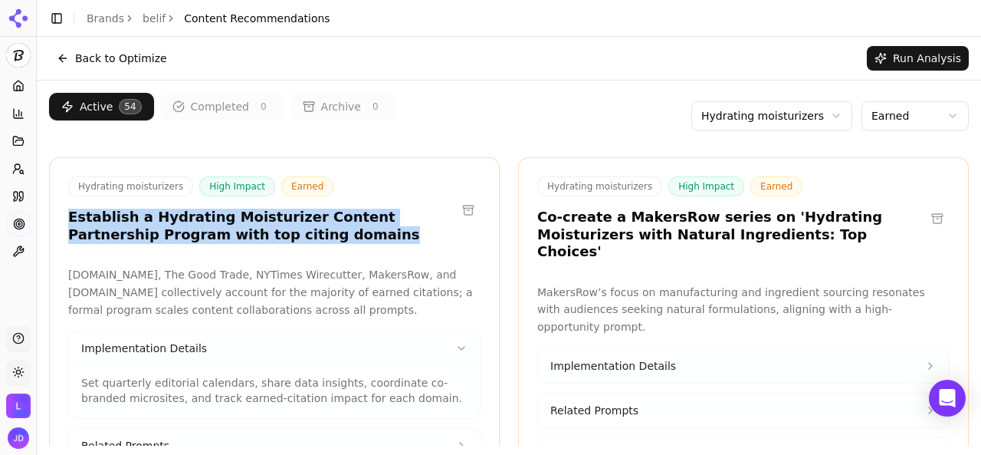
drag, startPoint x: 69, startPoint y: 214, endPoint x: 285, endPoint y: 235, distance: 217.2
click at [285, 235] on h3 "Establish a Hydrating Moisturizer Content Partnership Program with top citing d…" at bounding box center [262, 225] width 388 height 34
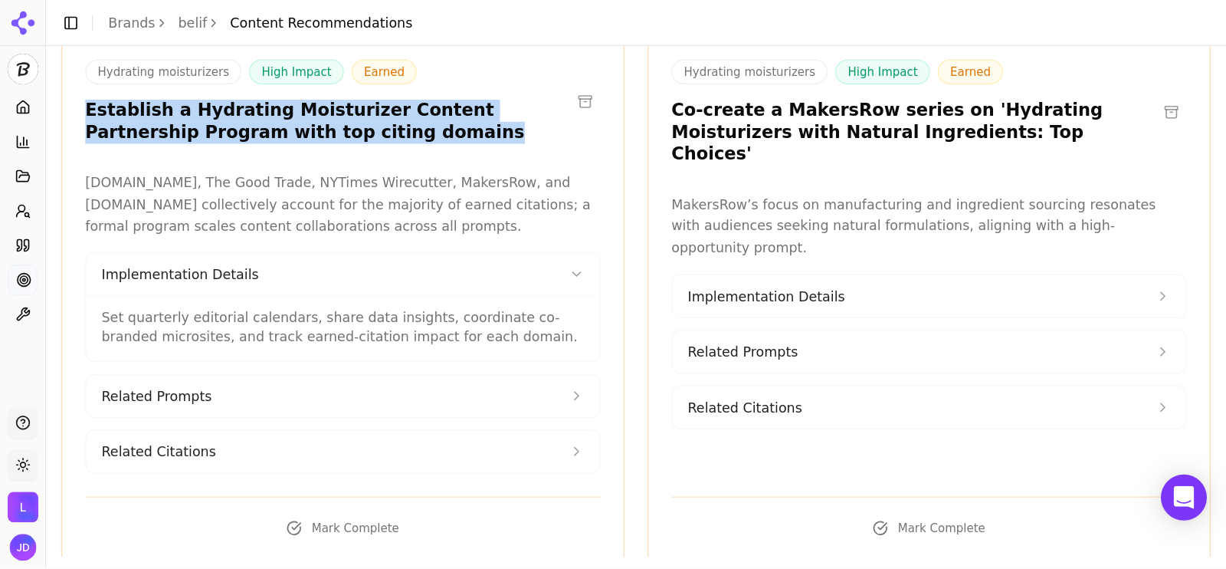
scroll to position [153, 0]
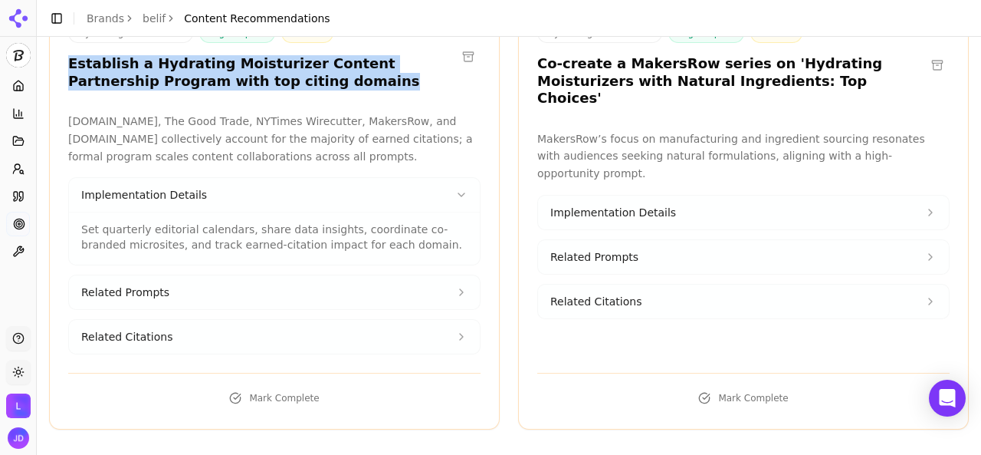
click at [448, 290] on button "Related Prompts" at bounding box center [274, 292] width 411 height 34
click at [455, 385] on icon at bounding box center [461, 388] width 12 height 12
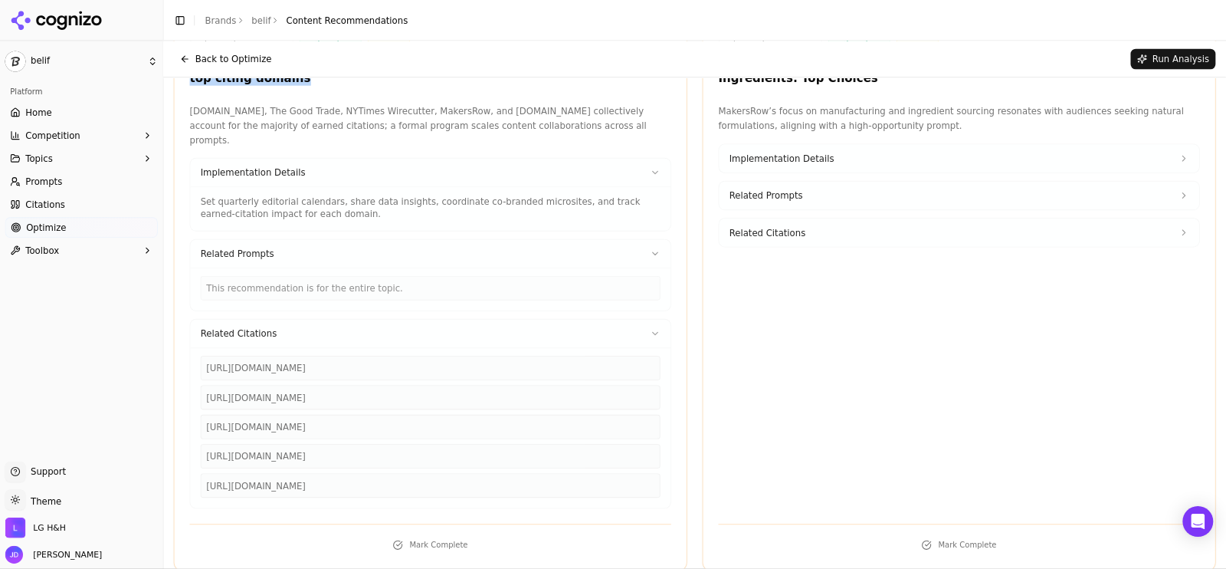
scroll to position [38, 0]
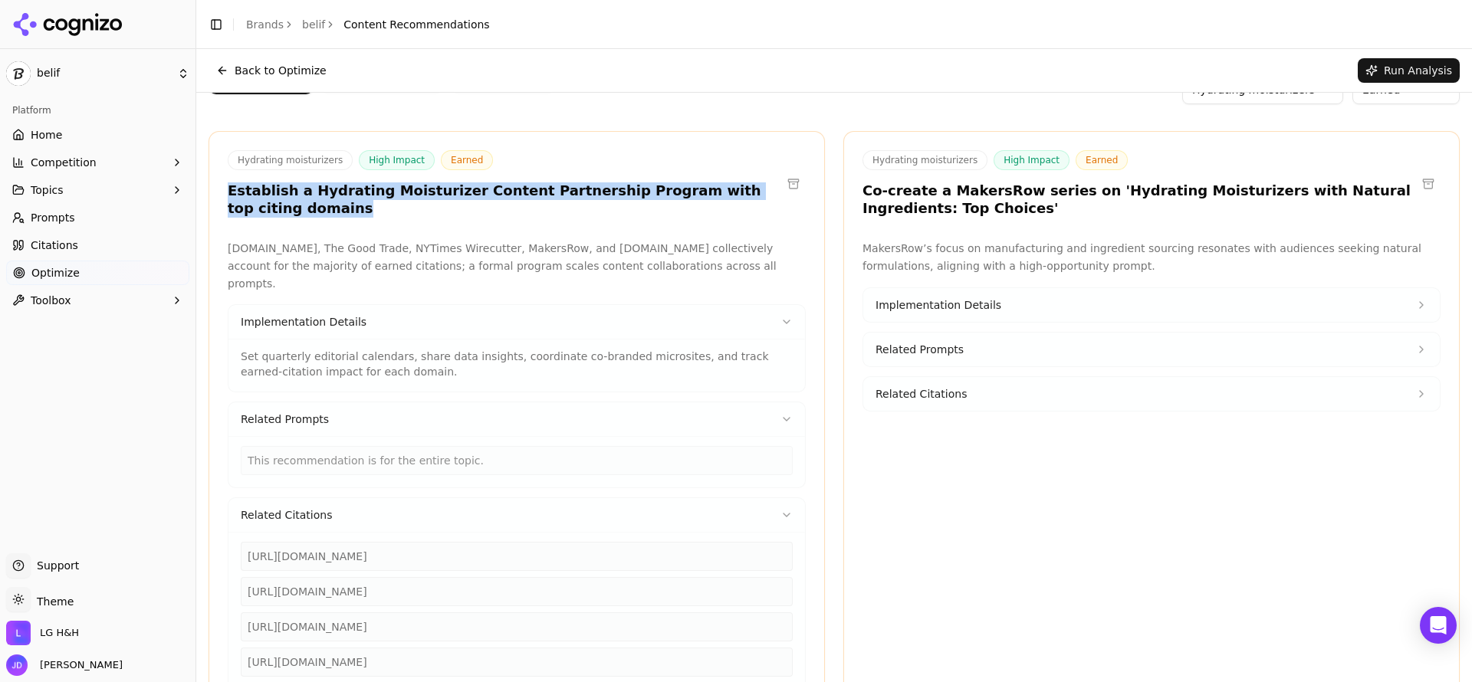
click at [780, 454] on icon at bounding box center [786, 515] width 12 height 12
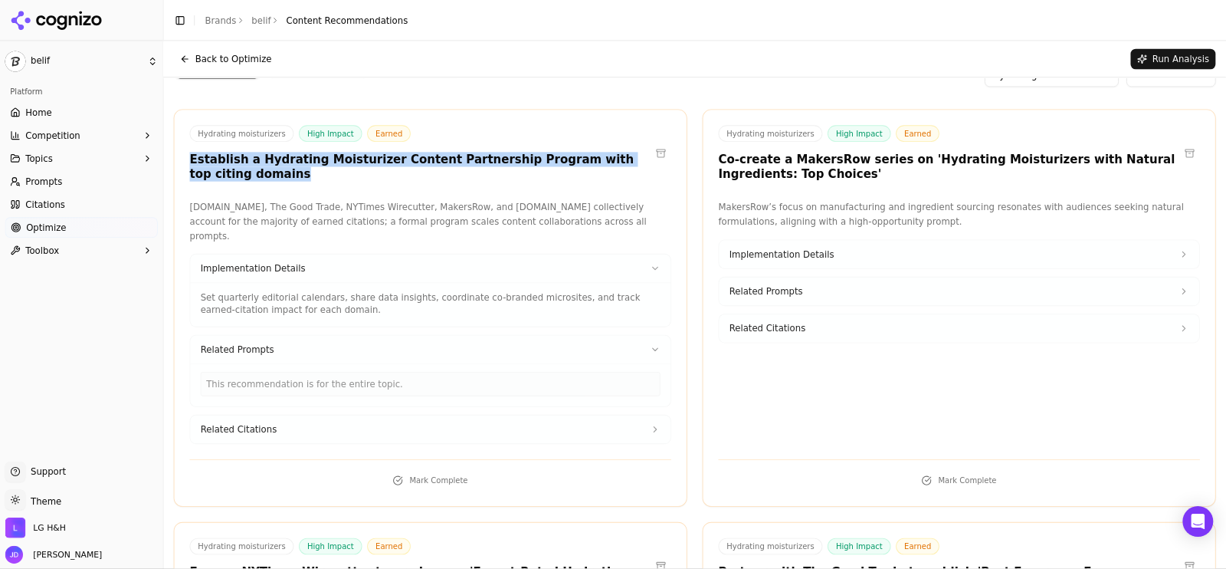
scroll to position [38, 0]
